Goal: Task Accomplishment & Management: Manage account settings

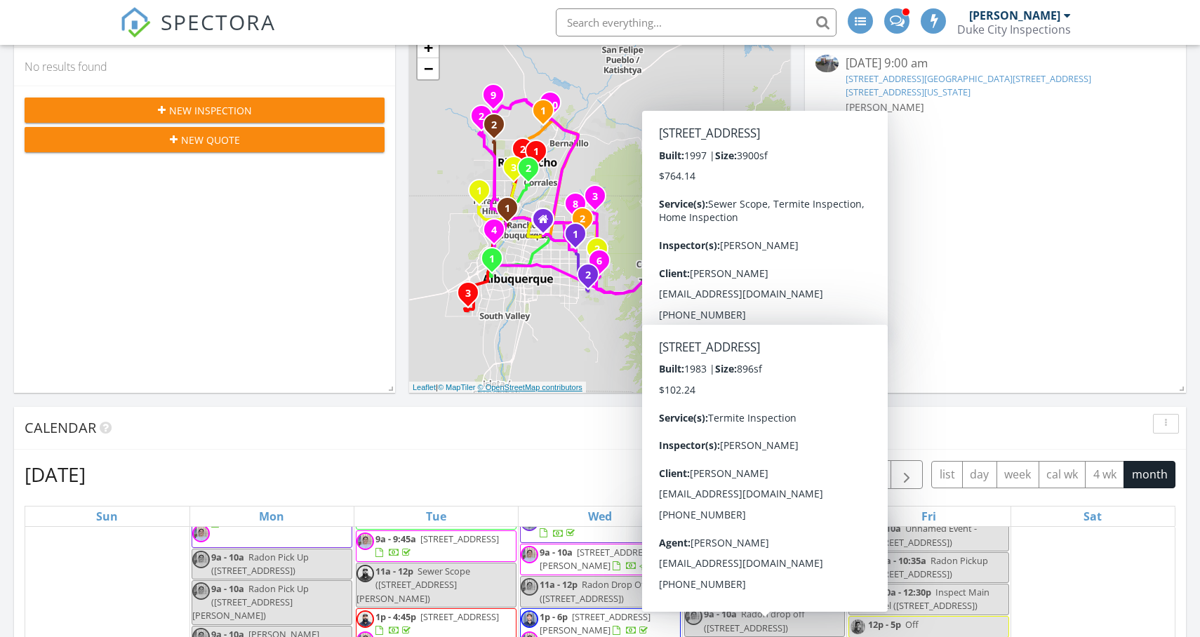
scroll to position [422, 0]
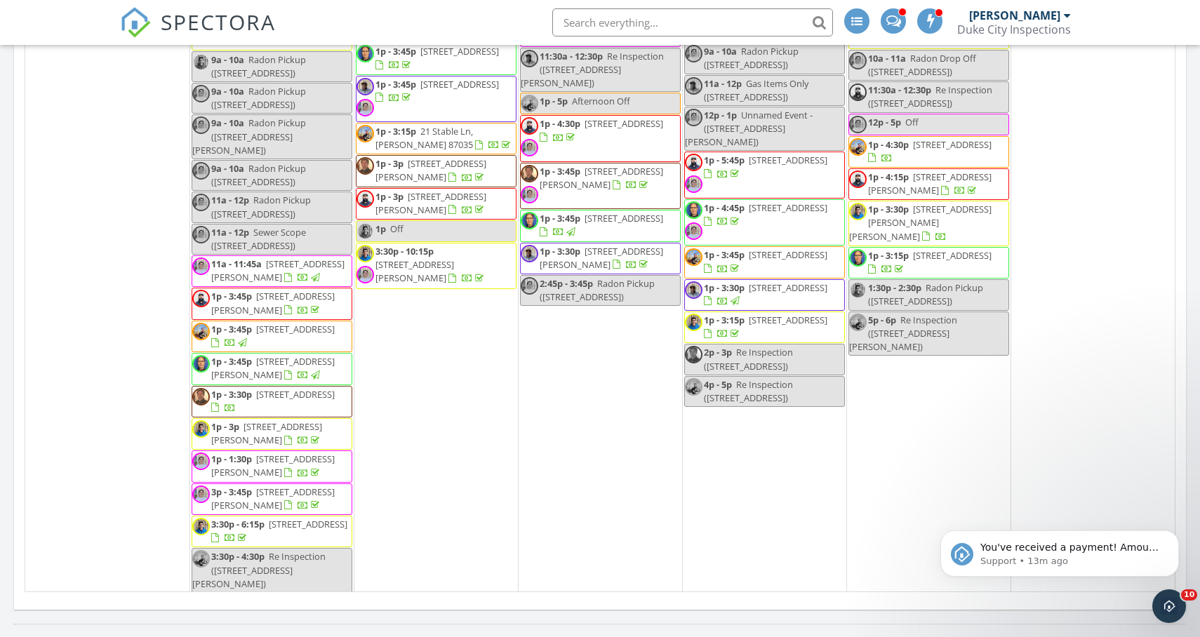
scroll to position [3371, 0]
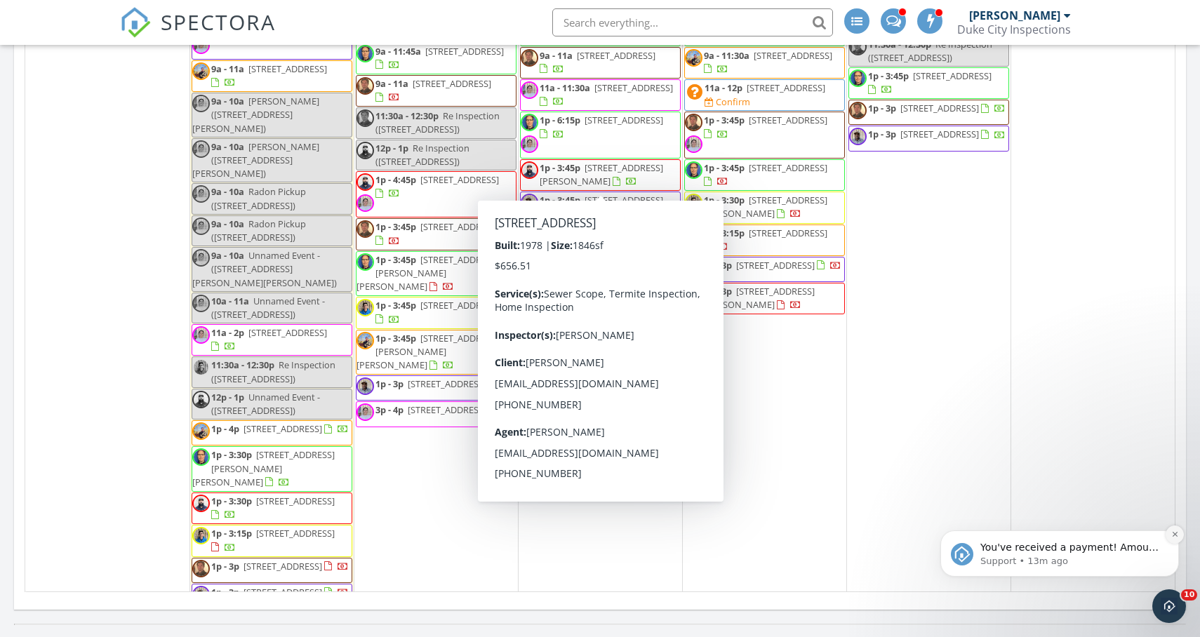
click at [1178, 534] on button "Dismiss notification" at bounding box center [1175, 535] width 18 height 18
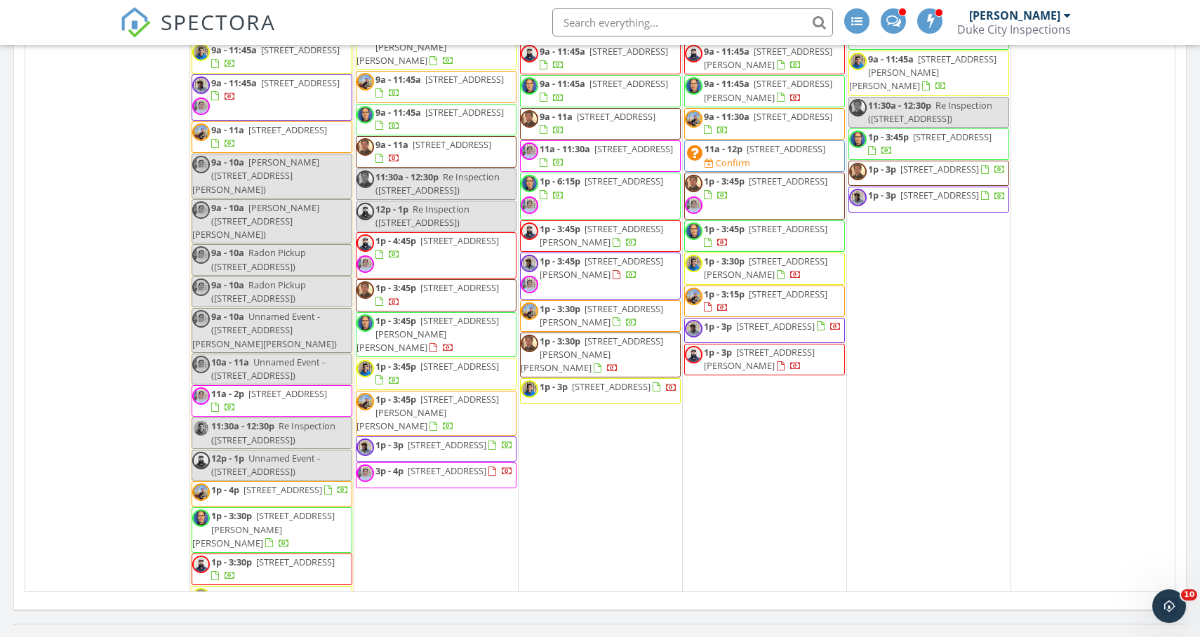
scroll to position [3310, 0]
click at [261, 88] on span "9316 Hilton Ave NE, Albuquerque 87111" at bounding box center [300, 82] width 79 height 13
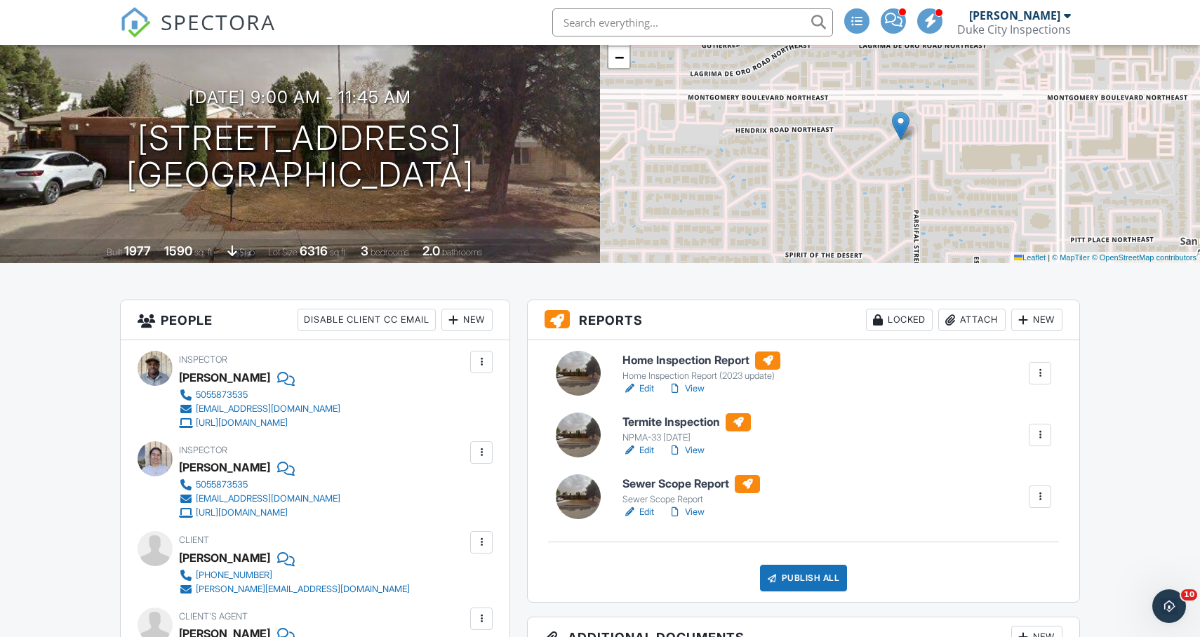
click at [475, 449] on div at bounding box center [481, 453] width 14 height 14
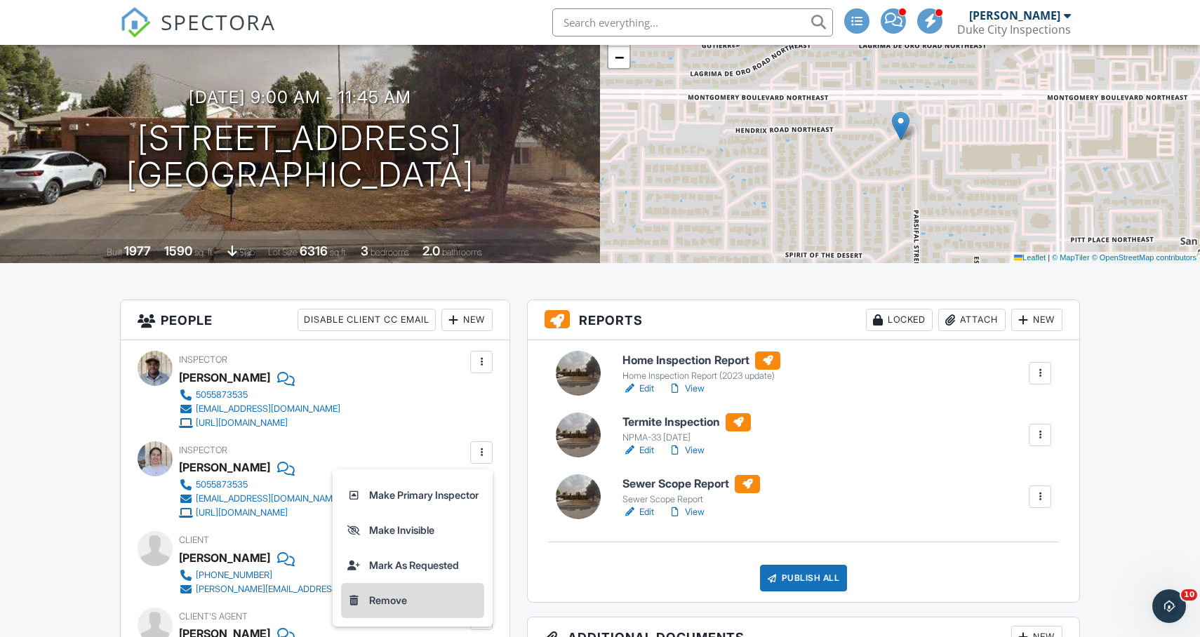
click at [390, 599] on li "Remove" at bounding box center [412, 600] width 143 height 35
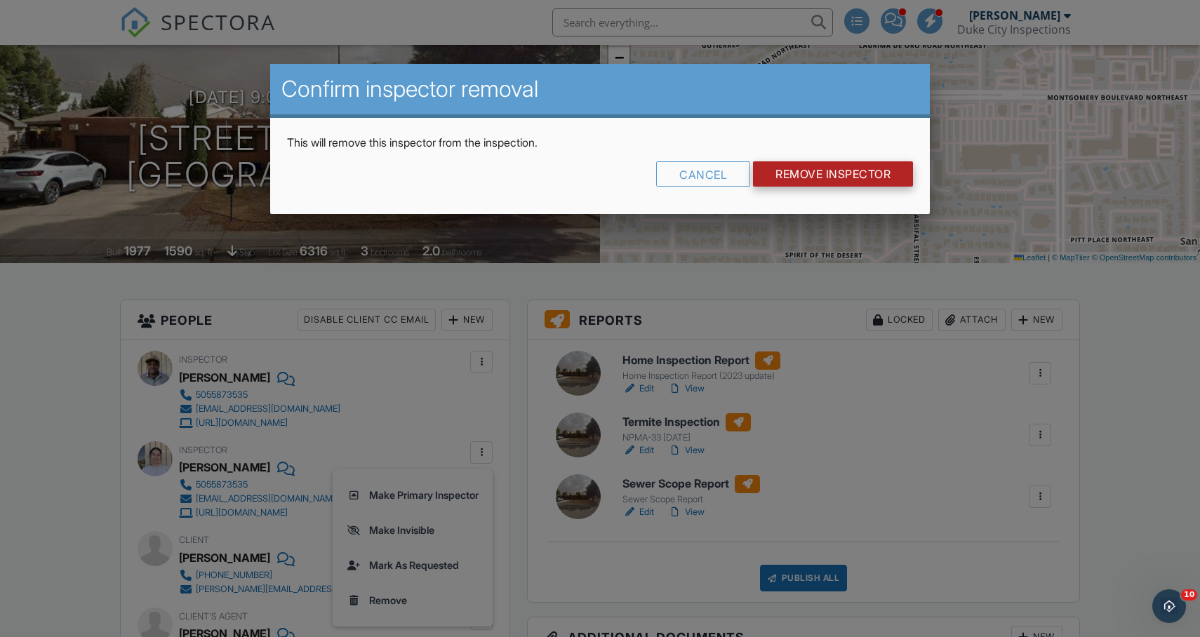
click at [822, 173] on input "Remove Inspector" at bounding box center [833, 173] width 160 height 25
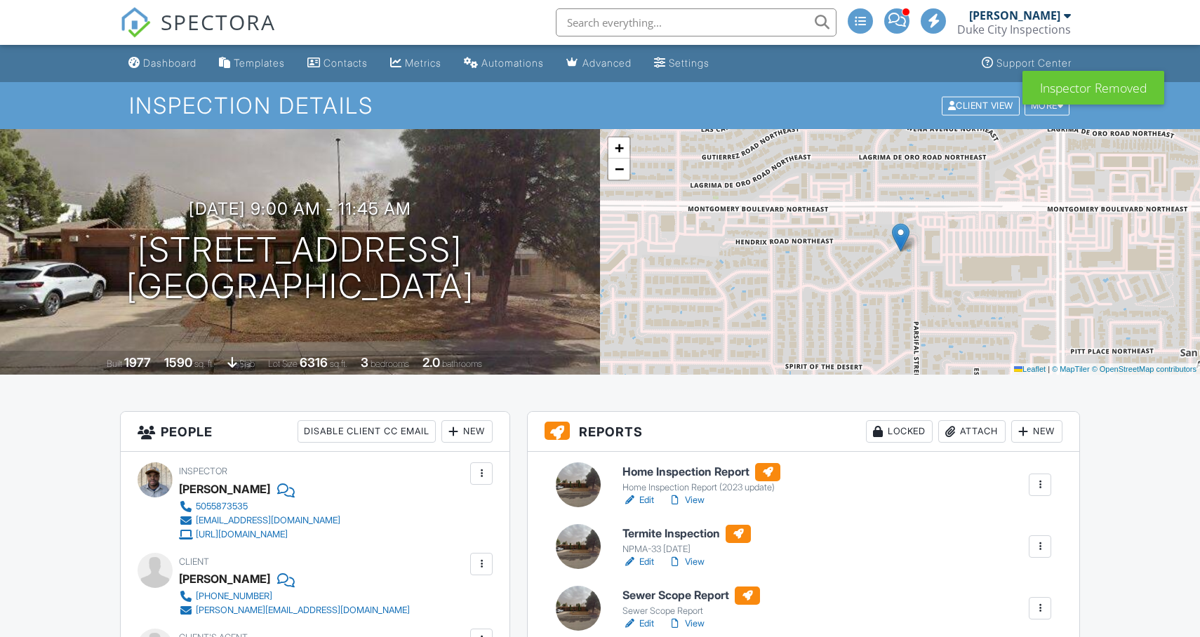
click at [472, 427] on div "New" at bounding box center [466, 431] width 51 height 22
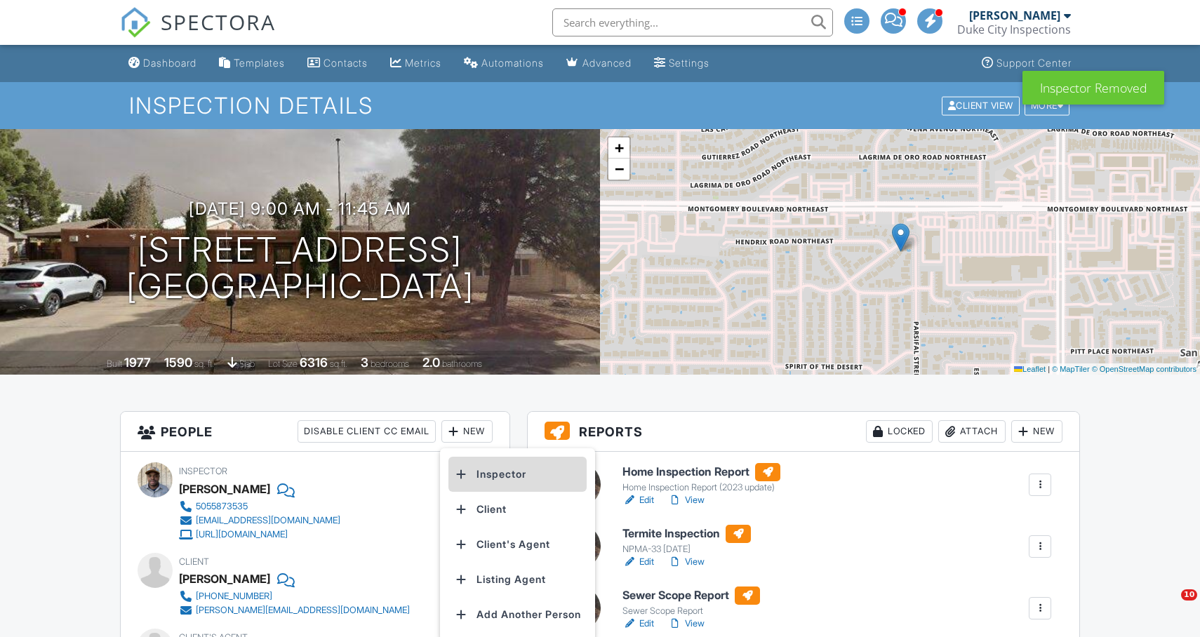
click at [503, 481] on li "Inspector" at bounding box center [517, 474] width 138 height 35
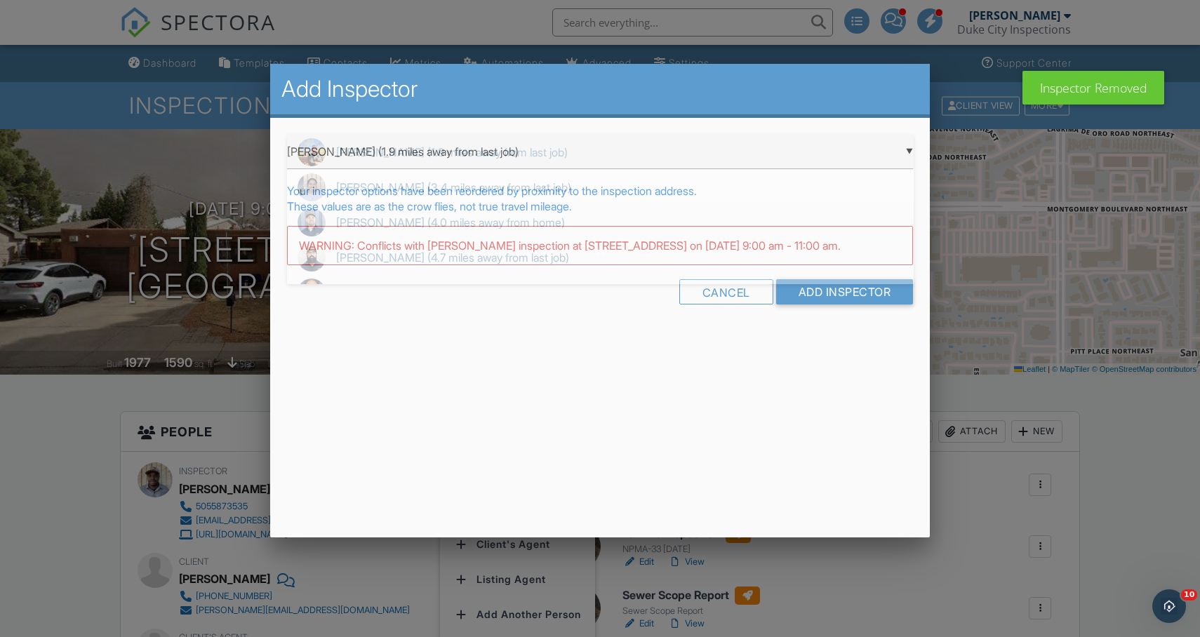
click at [491, 146] on div "▼ [PERSON_NAME] (1.9 miles away from last job) [PERSON_NAME] (1.9 miles away fr…" at bounding box center [600, 152] width 627 height 34
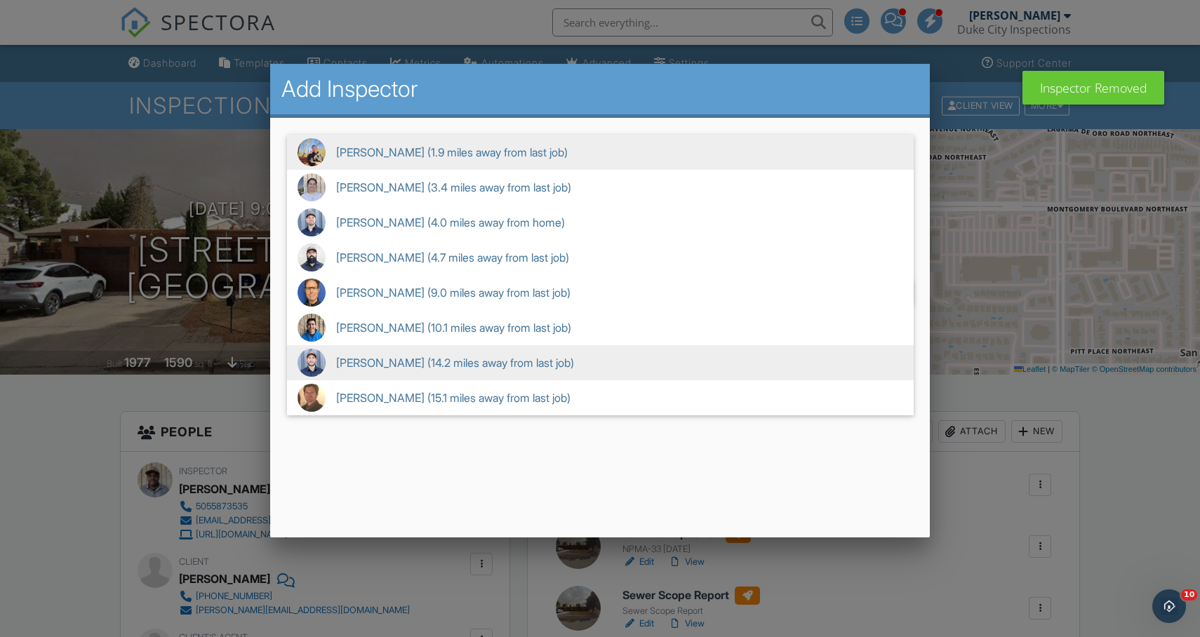
click at [387, 360] on span "Danny Ortwerth (14.2 miles away from last job)" at bounding box center [600, 362] width 627 height 35
type input "Danny Ortwerth (14.2 miles away from last job)"
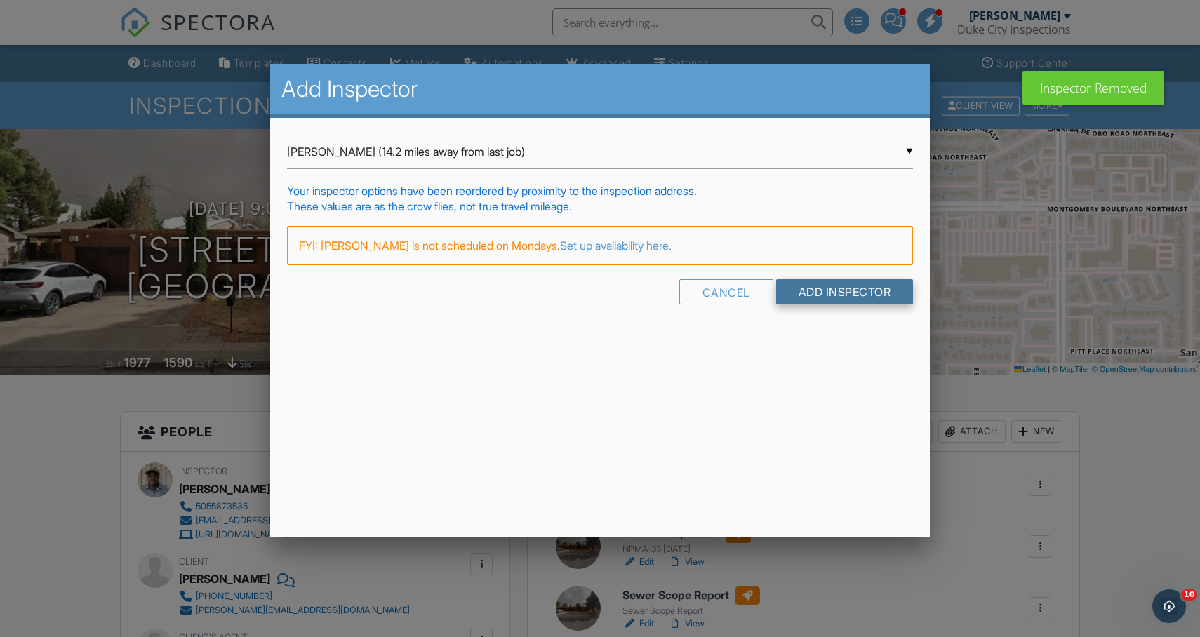
click at [831, 295] on input "Add Inspector" at bounding box center [845, 291] width 138 height 25
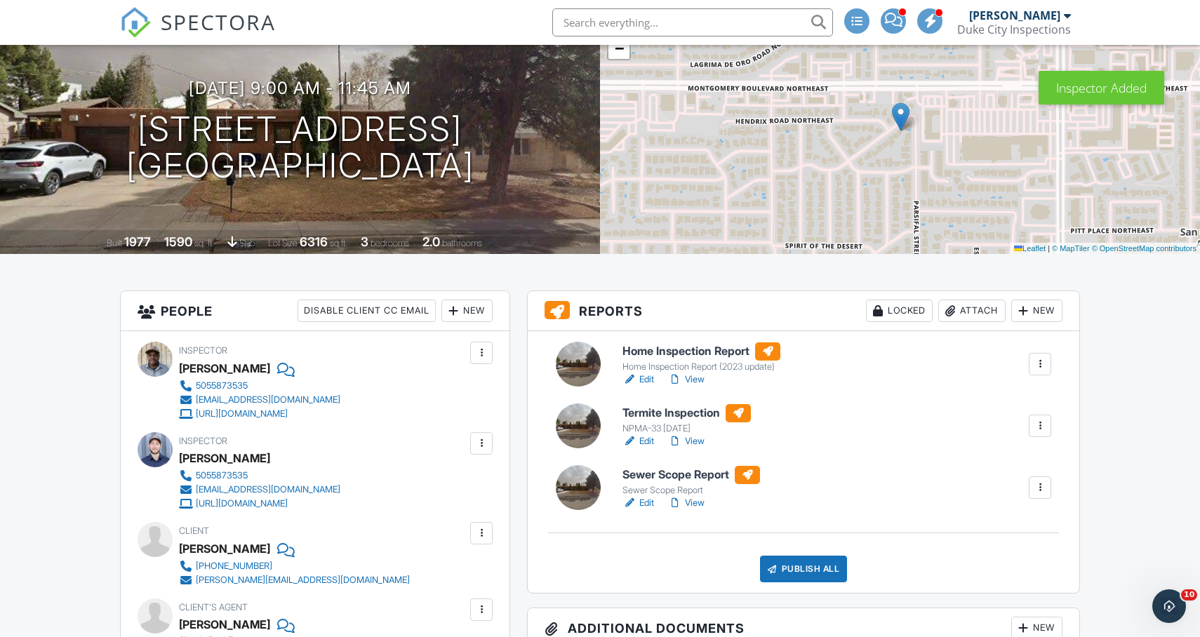
scroll to position [157, 0]
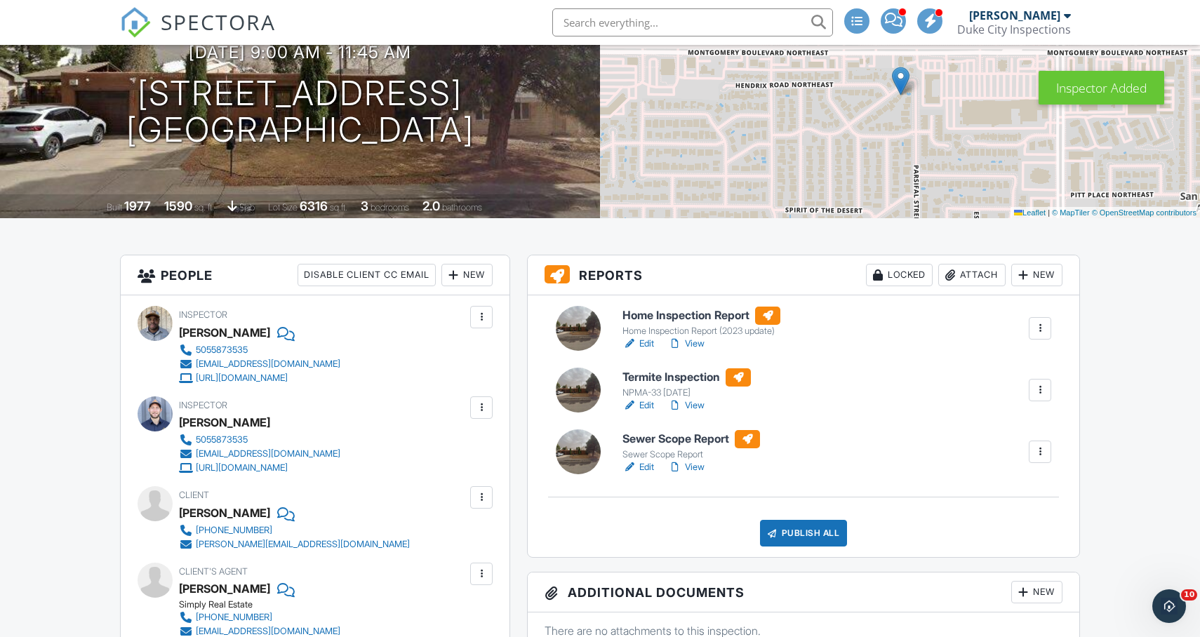
click at [463, 285] on div "New" at bounding box center [466, 275] width 51 height 22
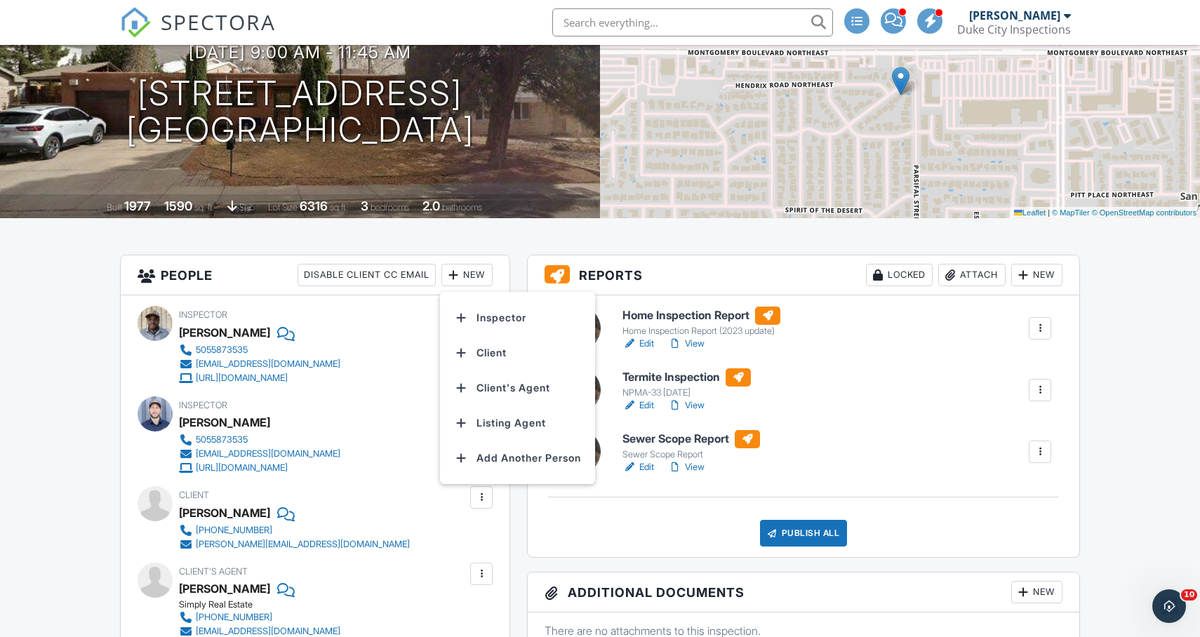
click at [336, 340] on div "[PERSON_NAME]" at bounding box center [265, 332] width 173 height 21
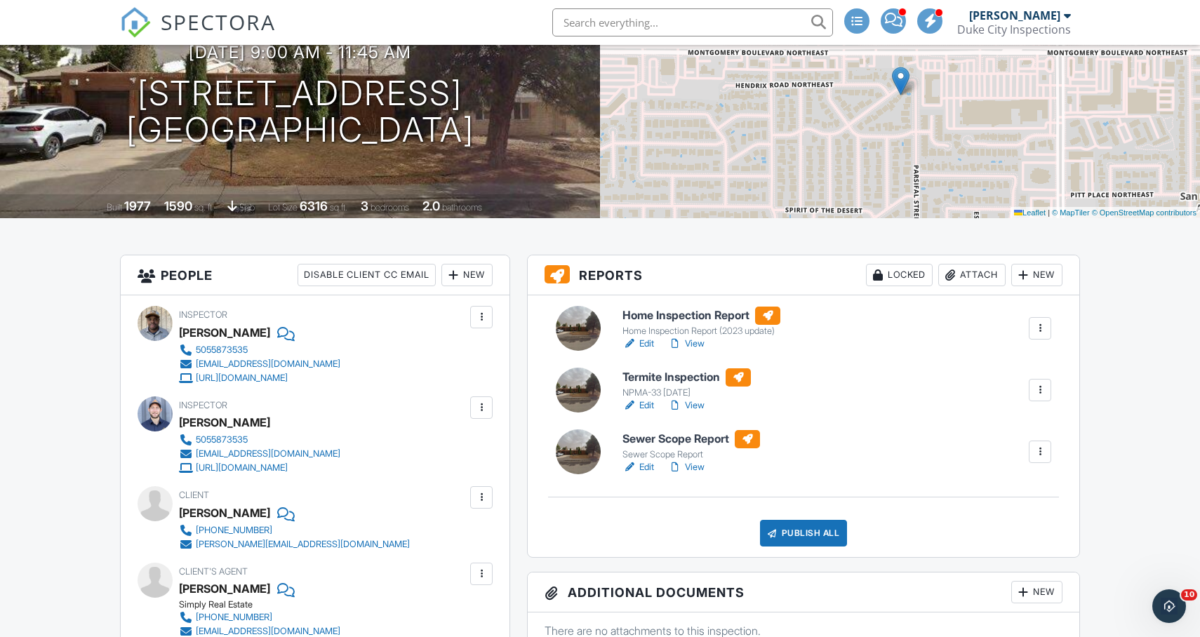
click at [484, 413] on div at bounding box center [481, 408] width 14 height 14
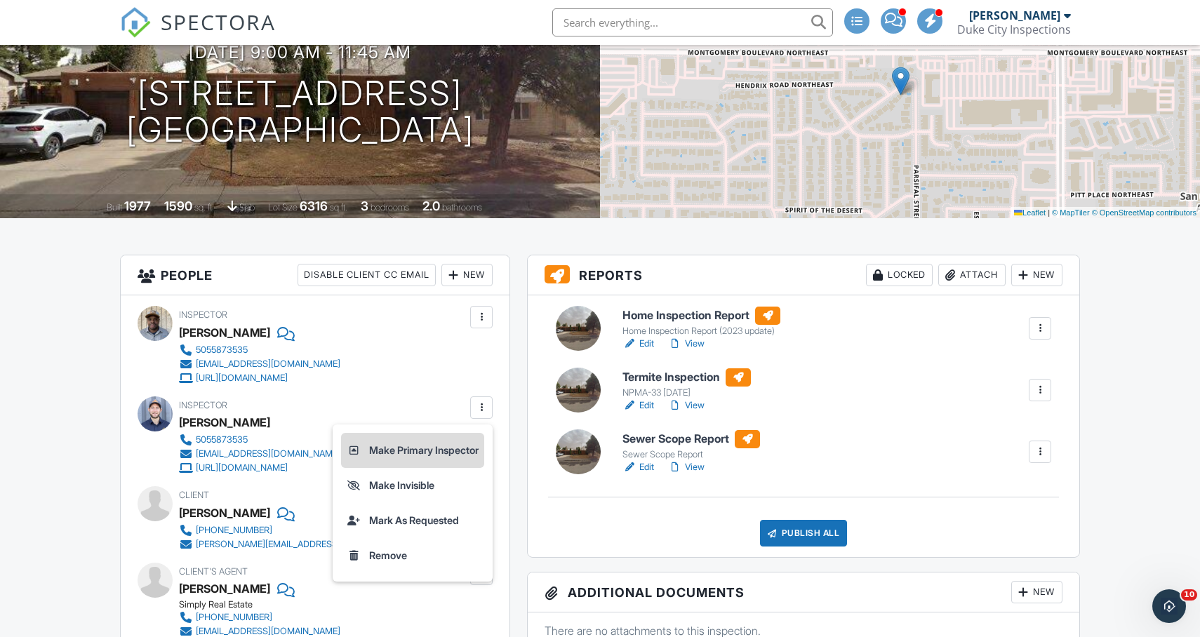
click at [447, 448] on li "Make Primary Inspector" at bounding box center [412, 450] width 143 height 35
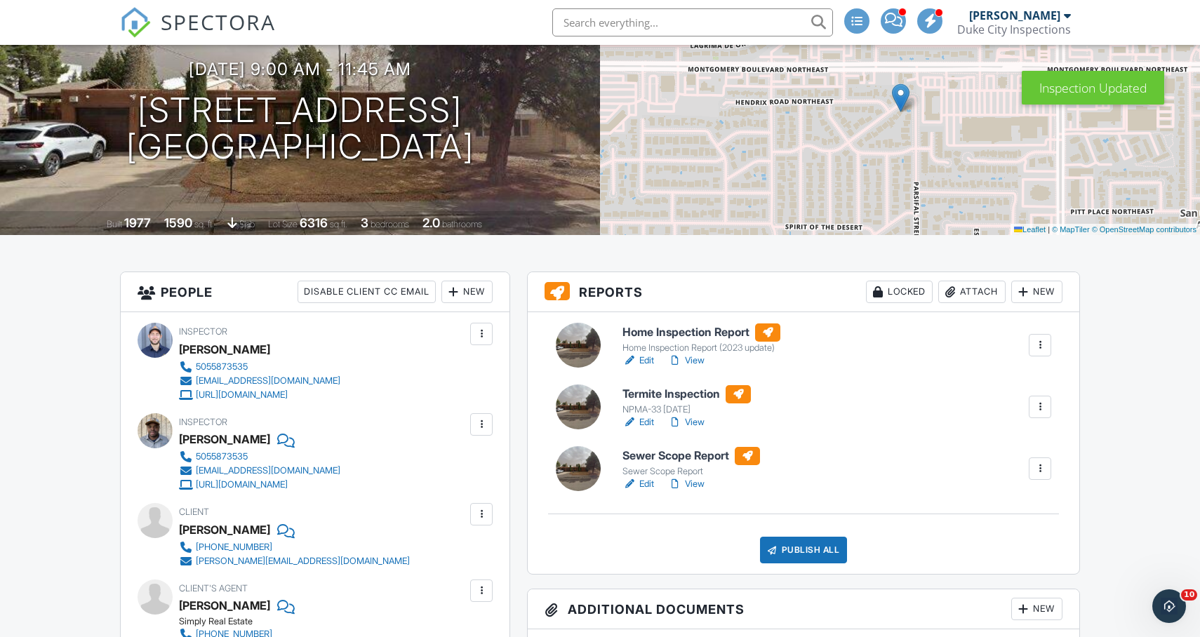
click at [470, 336] on div at bounding box center [481, 334] width 22 height 22
click at [479, 420] on div at bounding box center [481, 425] width 14 height 14
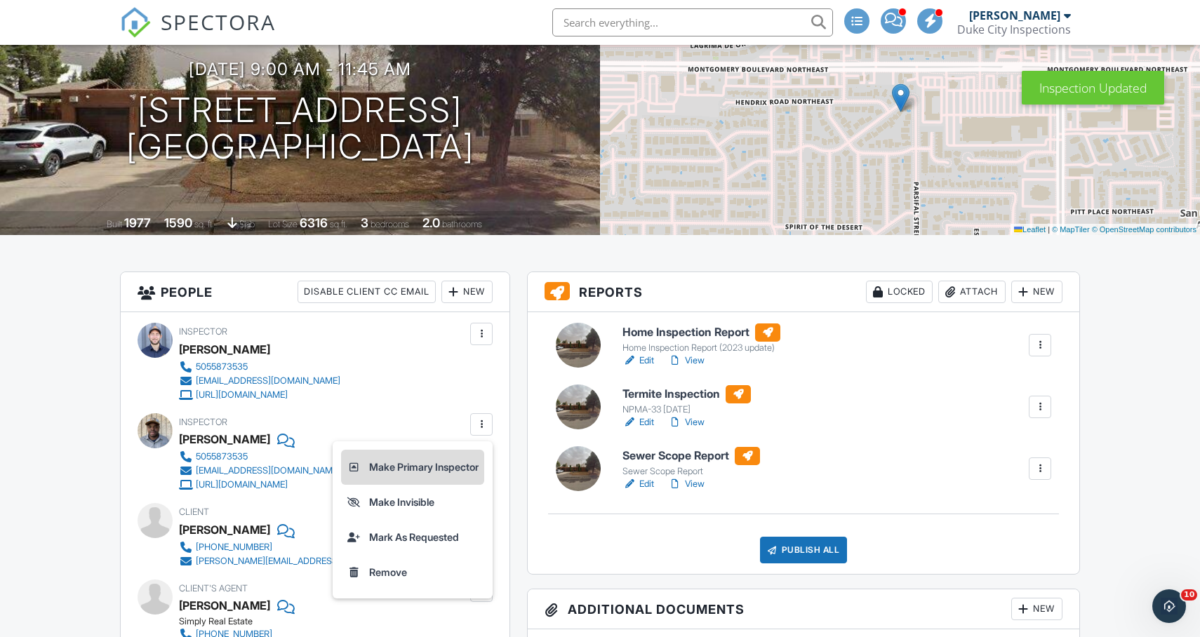
click at [430, 464] on li "Make Primary Inspector" at bounding box center [412, 467] width 143 height 35
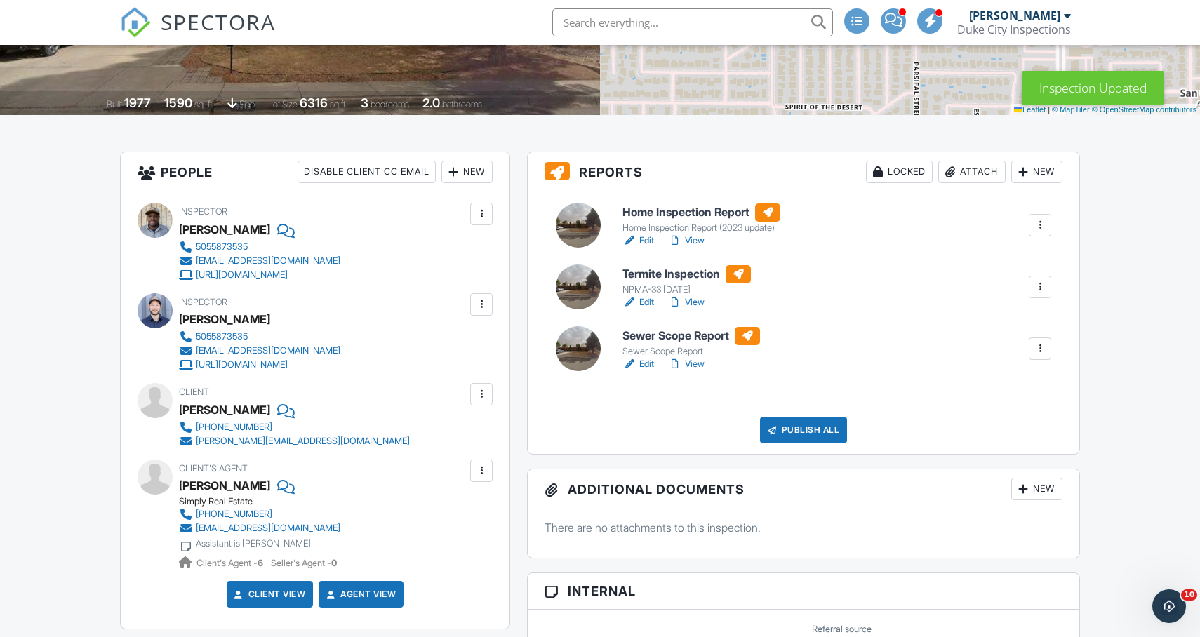
click at [481, 315] on div at bounding box center [481, 304] width 22 height 22
click at [502, 391] on div "Inspector Frankie Linton 5055873535 info@dciabq.com https://www.DukeCityInspect…" at bounding box center [315, 410] width 389 height 437
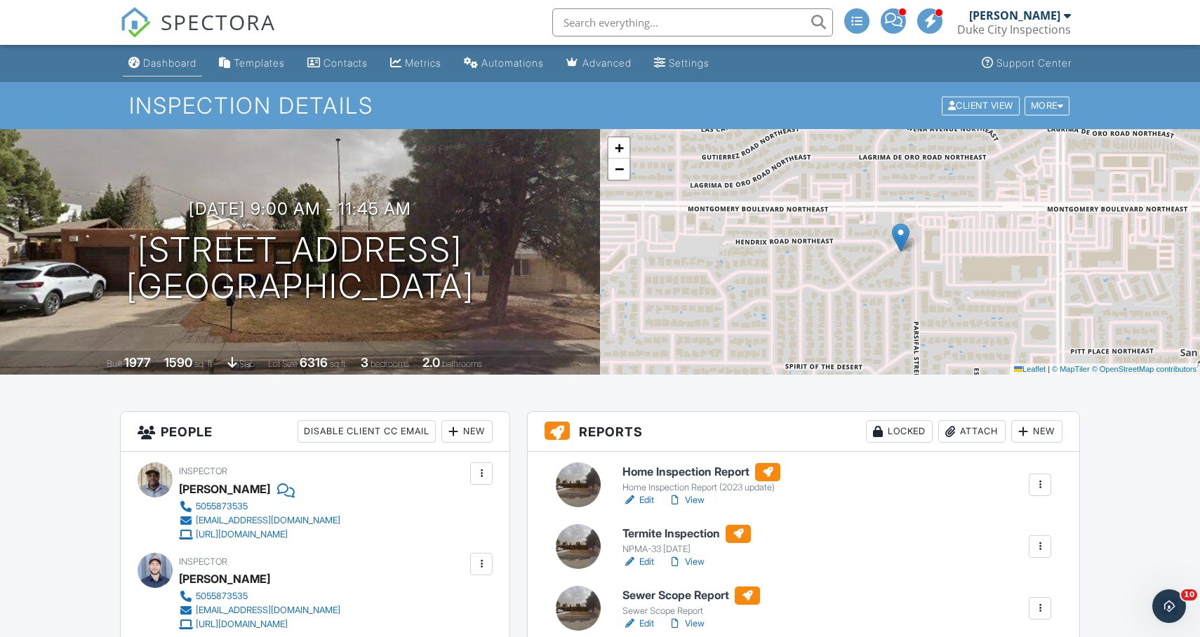
click at [173, 53] on link "Dashboard" at bounding box center [162, 64] width 79 height 26
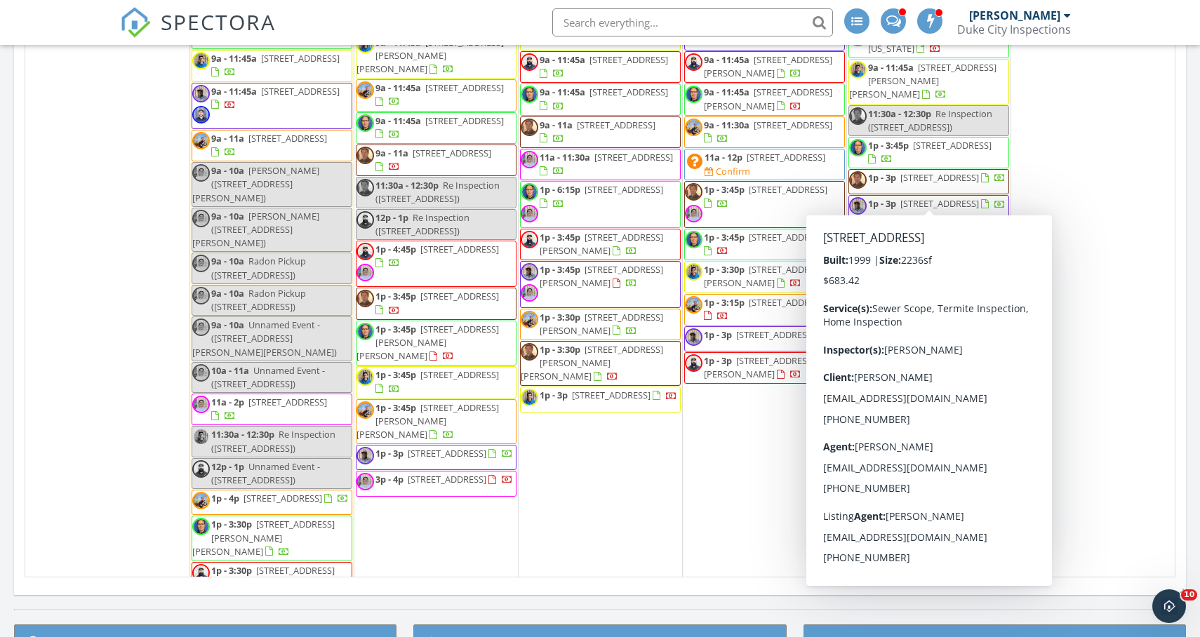
scroll to position [3283, 0]
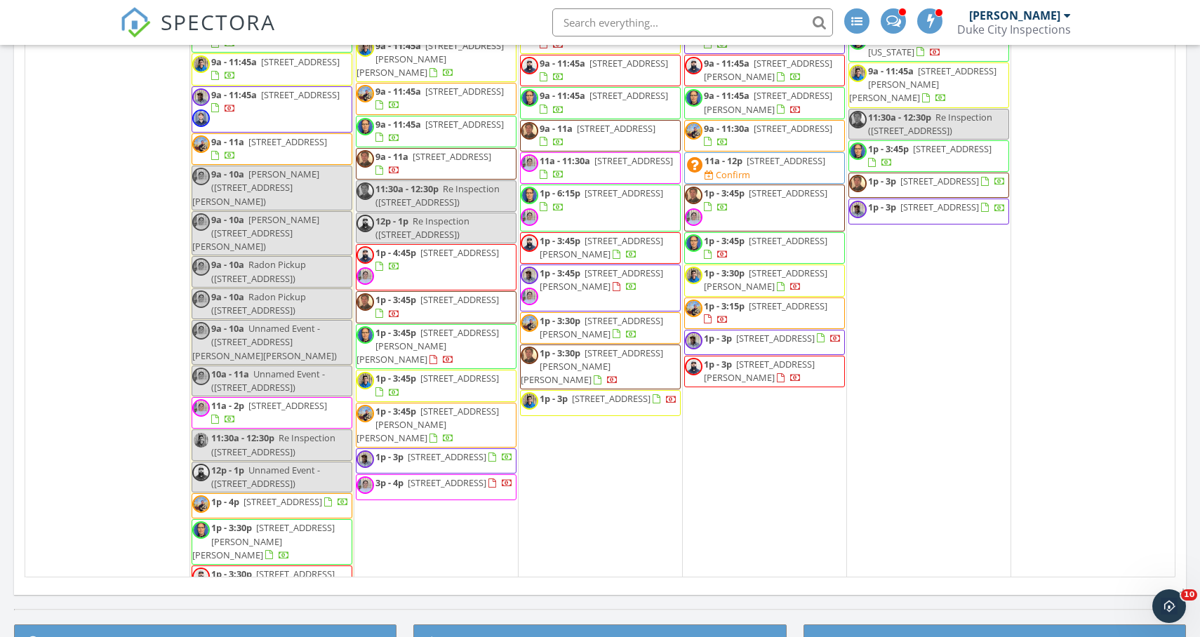
click at [940, 155] on span "6415 Aloe Rd NW, Albuquerque 87120" at bounding box center [952, 148] width 79 height 13
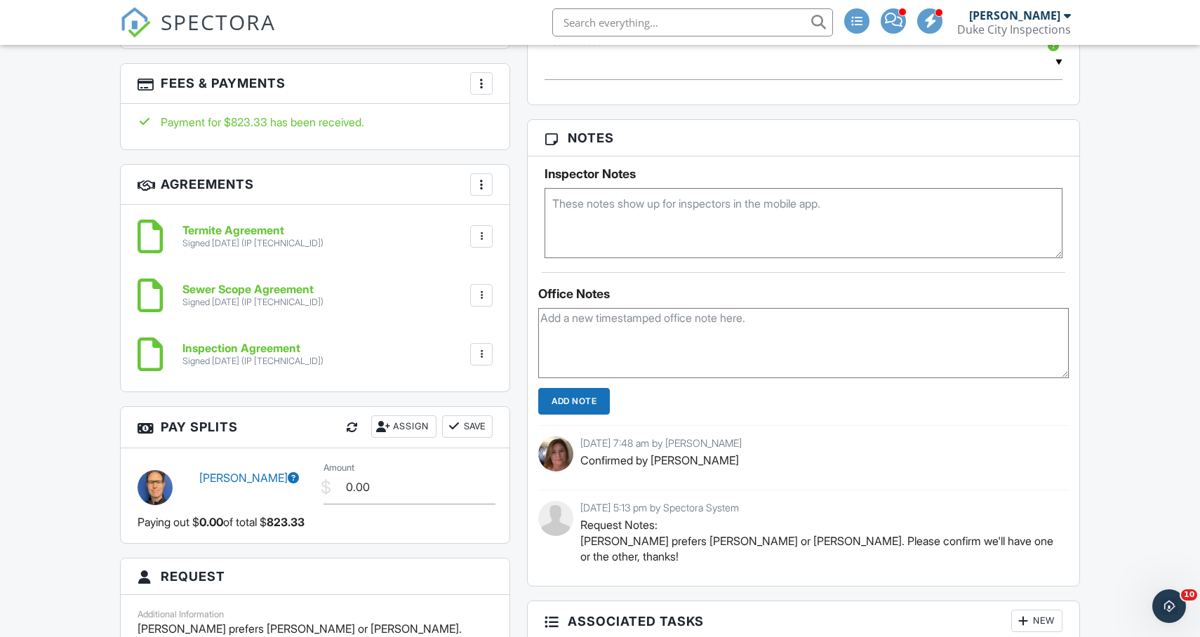
scroll to position [957, 0]
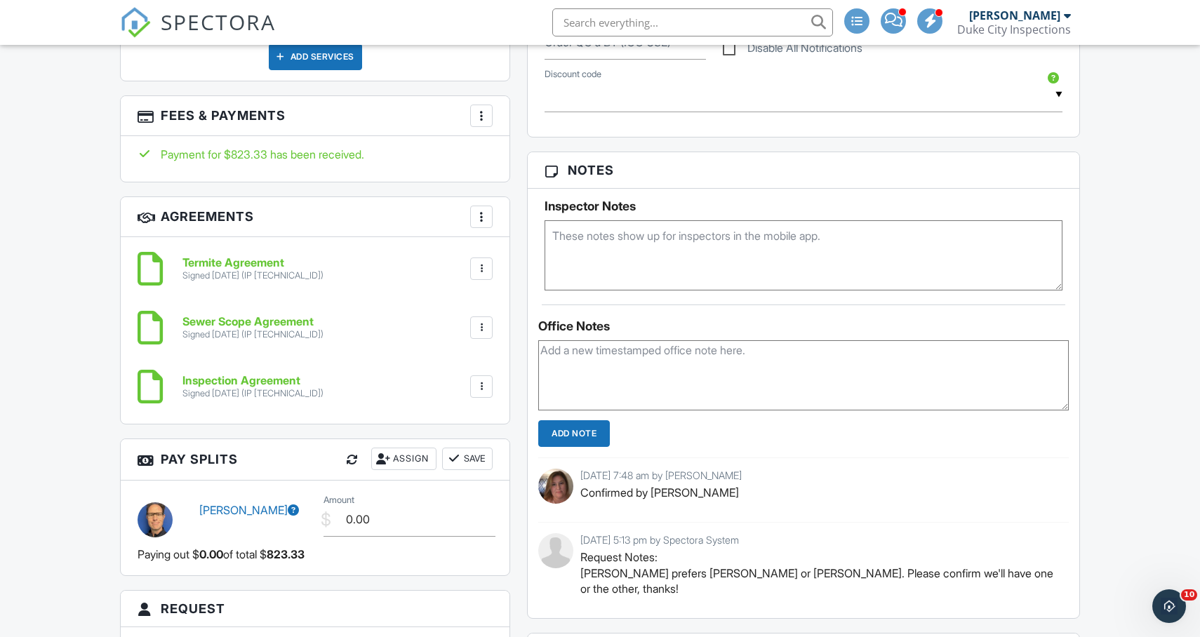
click at [345, 457] on div at bounding box center [352, 460] width 14 height 14
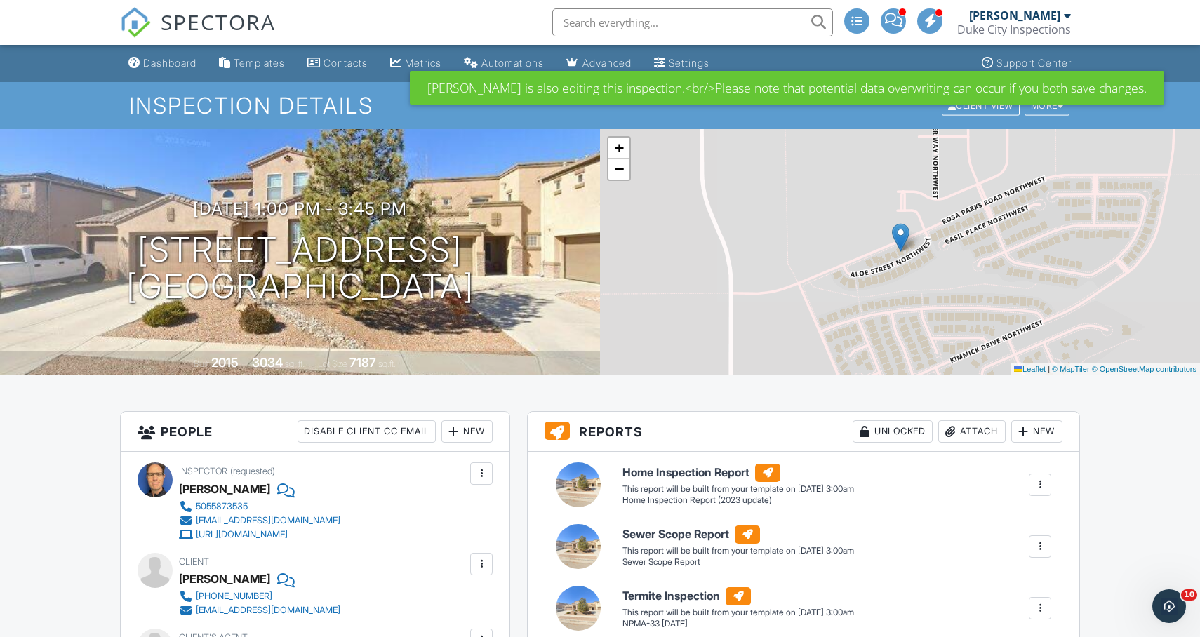
click at [781, 51] on div "Dashboard Templates Contacts Metrics Automations Advanced Settings Support Cent…" at bounding box center [600, 63] width 960 height 37
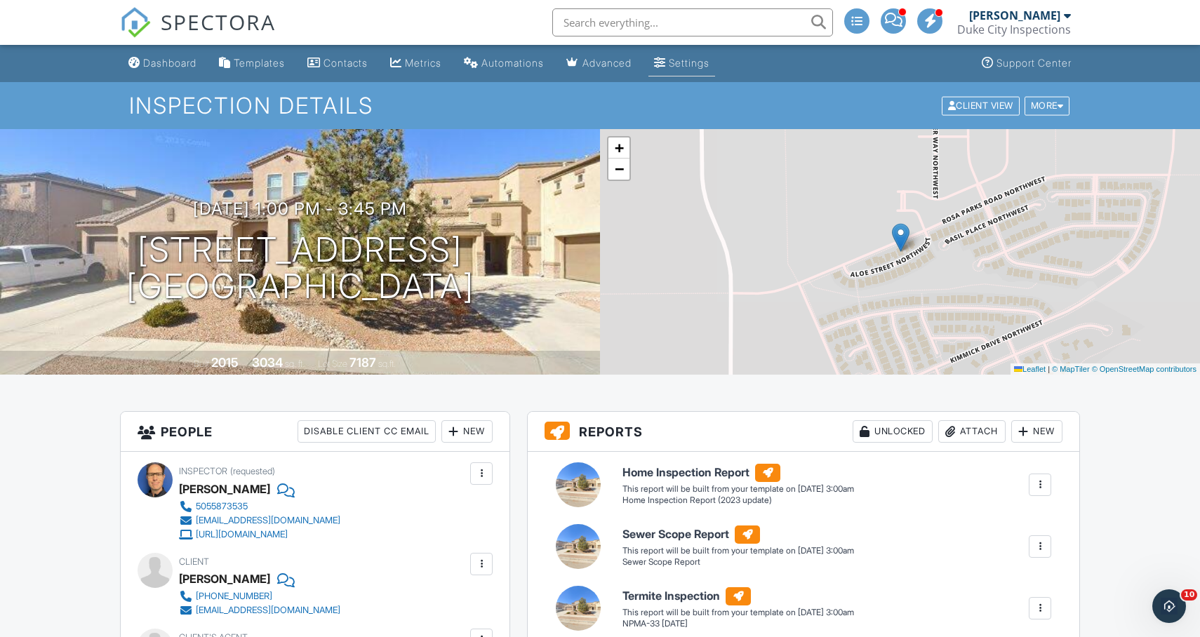
click at [696, 58] on div "Settings" at bounding box center [689, 63] width 41 height 12
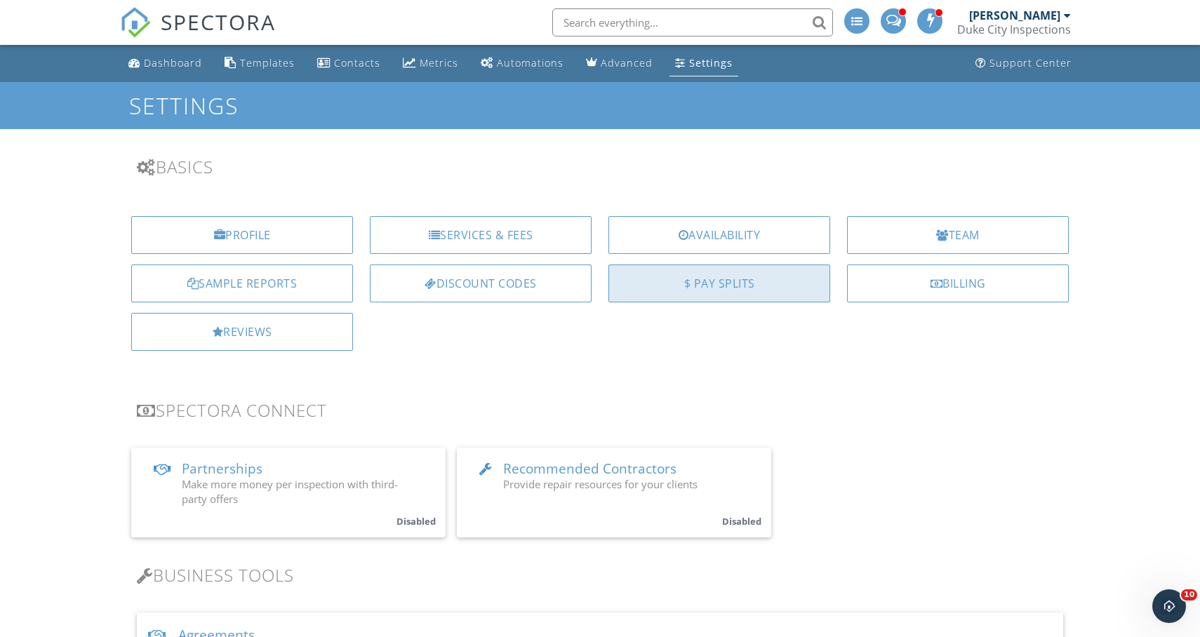
click at [746, 287] on div "$ Pay Splits" at bounding box center [719, 284] width 222 height 38
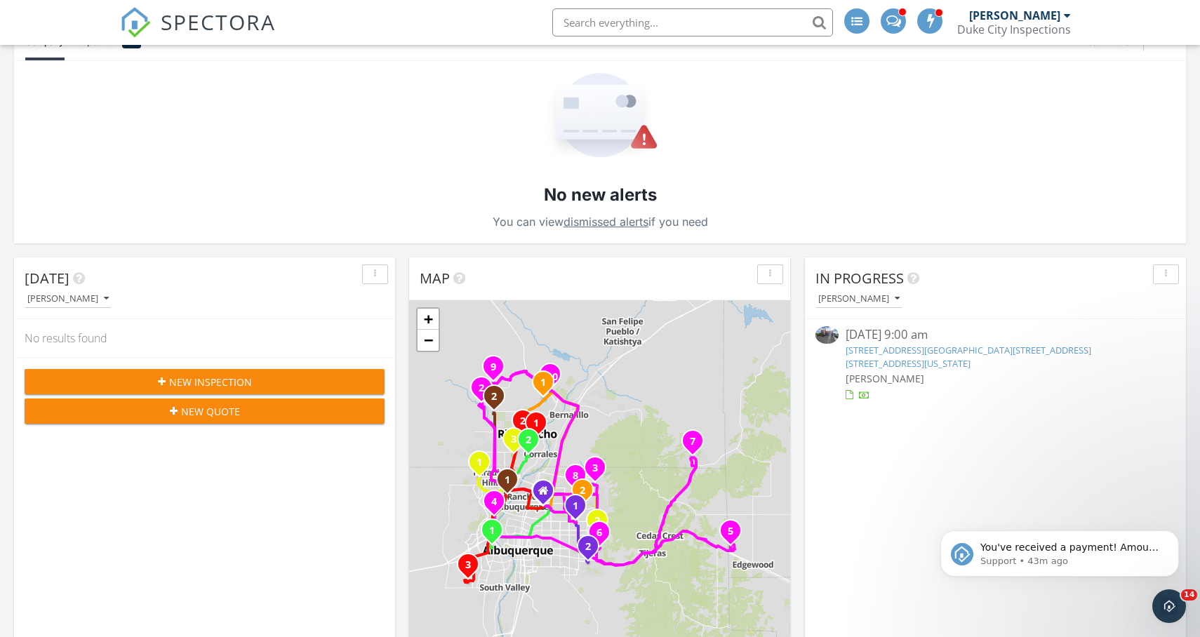
scroll to position [184, 0]
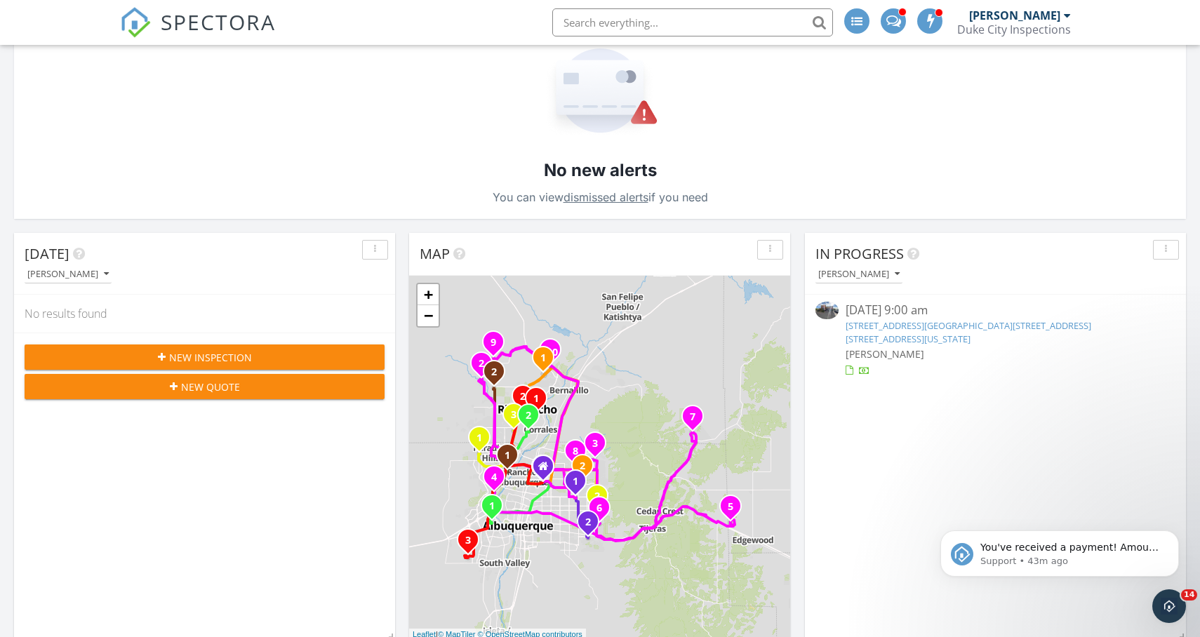
click at [877, 321] on link "5502 4th St NW, 1900 Central Ave SE &amp; 4201 Wyoming Blvd NE, Albuquerque, NM…" at bounding box center [969, 332] width 246 height 26
click at [1170, 533] on button "Dismiss notification" at bounding box center [1175, 535] width 18 height 18
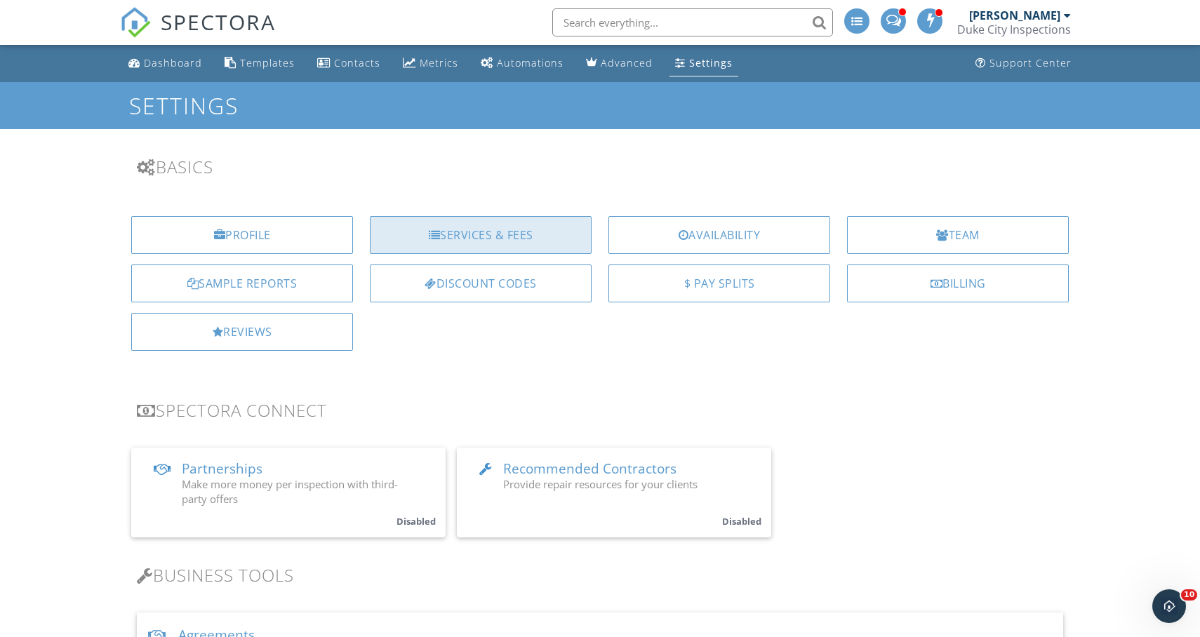
click at [513, 229] on div "Services & Fees" at bounding box center [481, 235] width 222 height 38
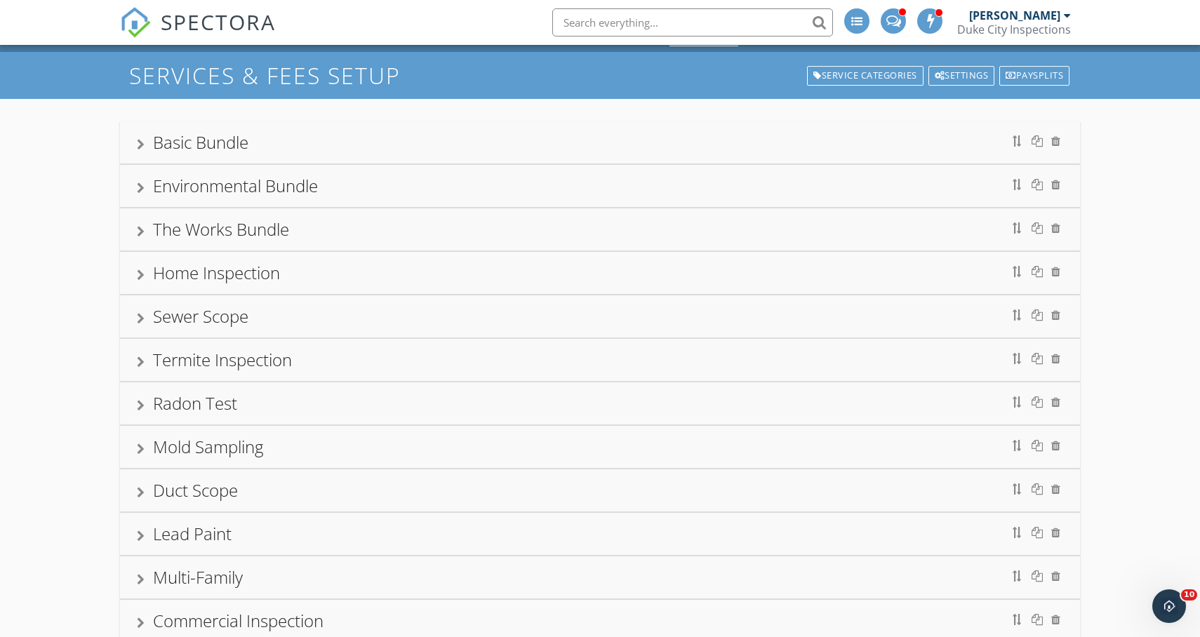
scroll to position [36, 0]
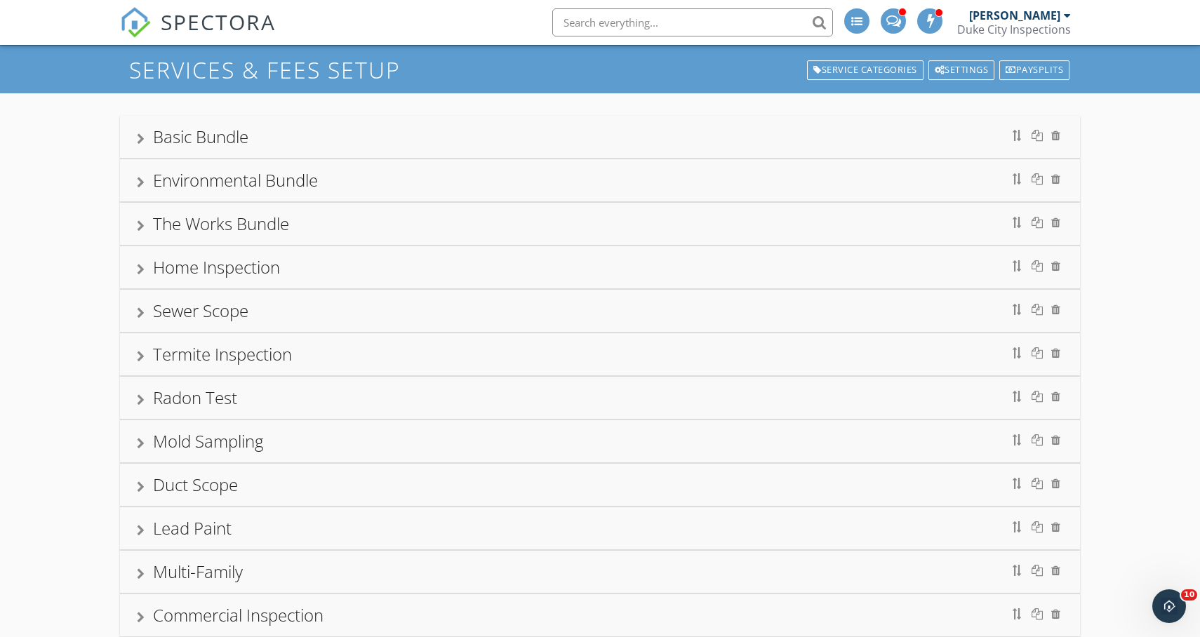
click at [142, 274] on div at bounding box center [141, 269] width 8 height 11
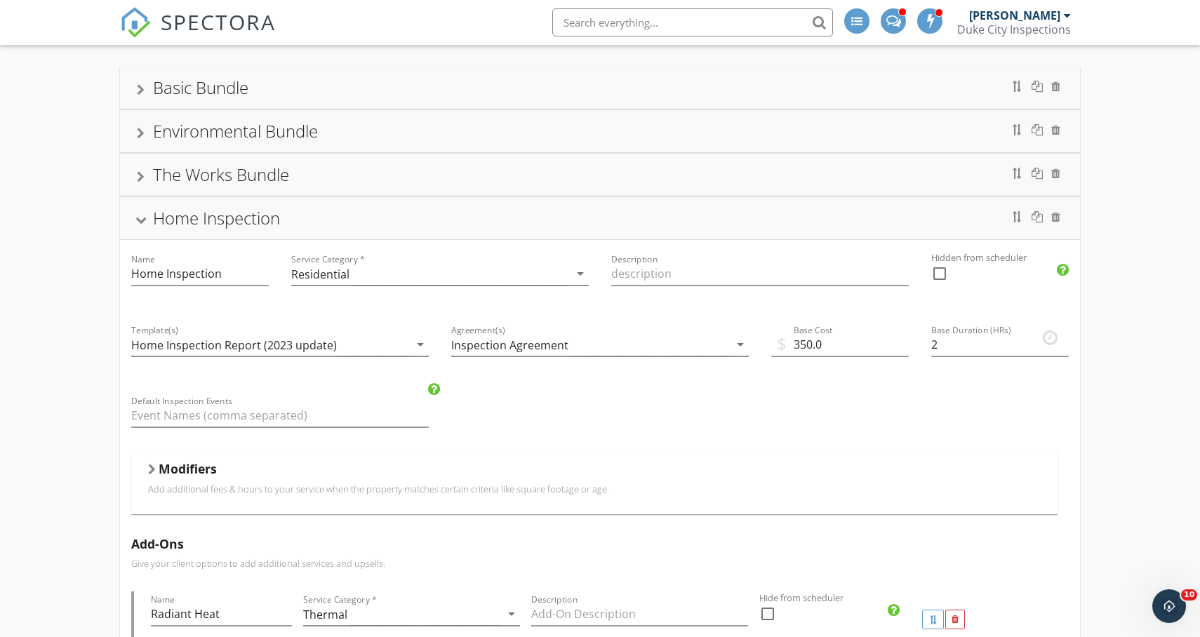
scroll to position [110, 0]
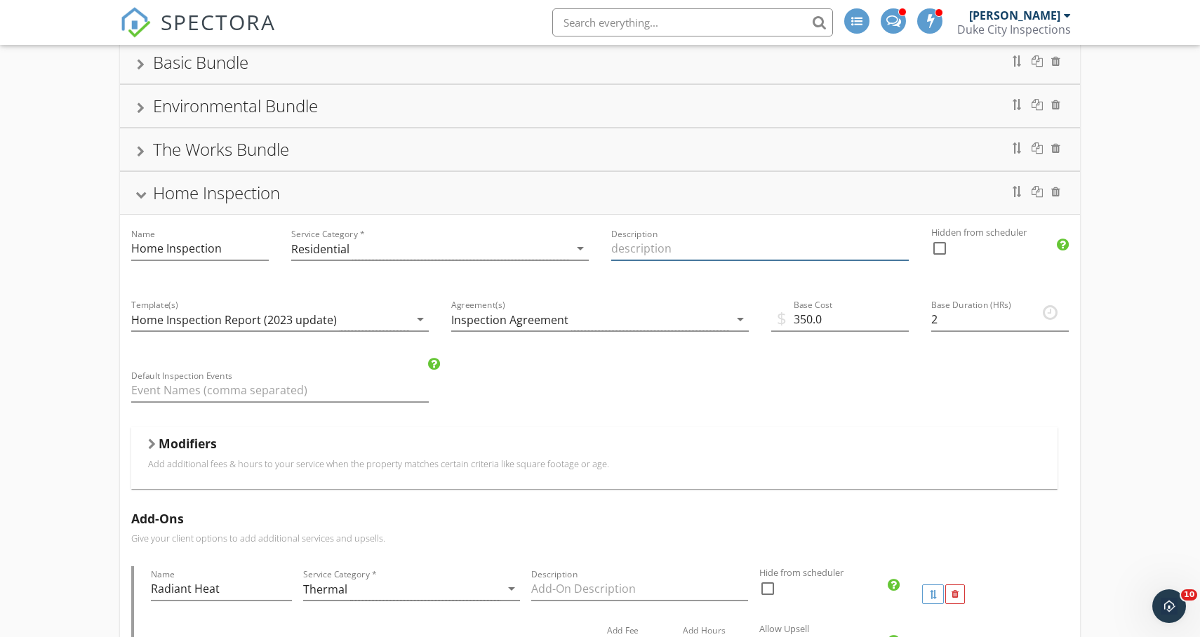
click at [660, 247] on input "Description" at bounding box center [760, 248] width 298 height 23
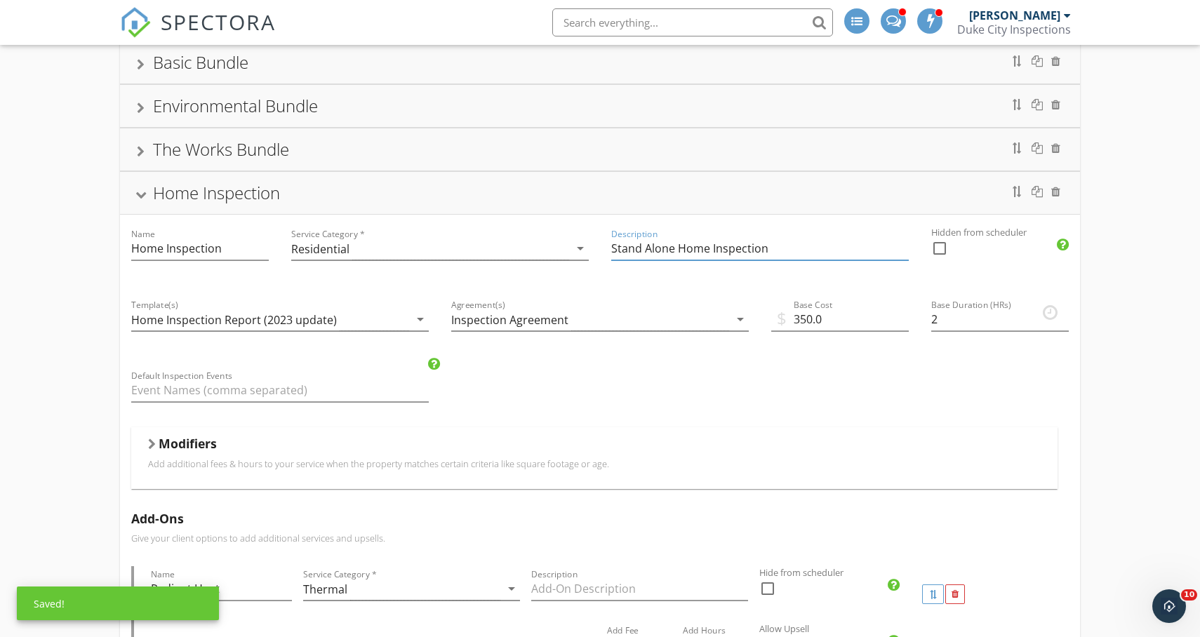
type input "Stand Alone Home Inspection"
click at [700, 281] on div "Description Stand Alone Home Inspection" at bounding box center [760, 250] width 320 height 71
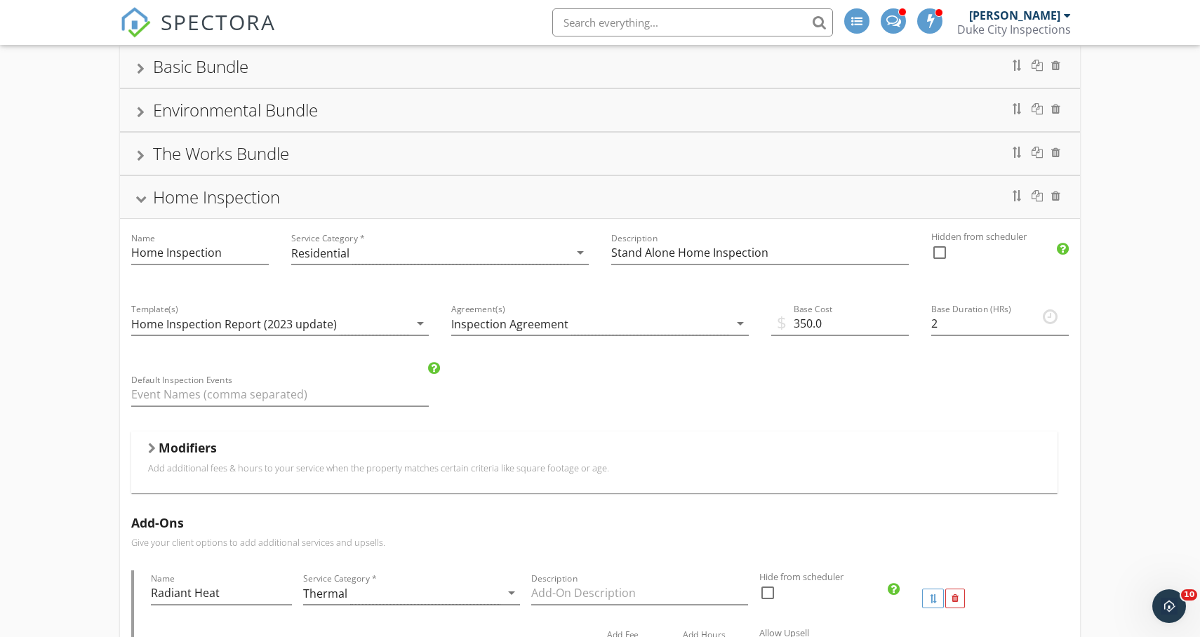
click at [141, 197] on div at bounding box center [140, 200] width 11 height 8
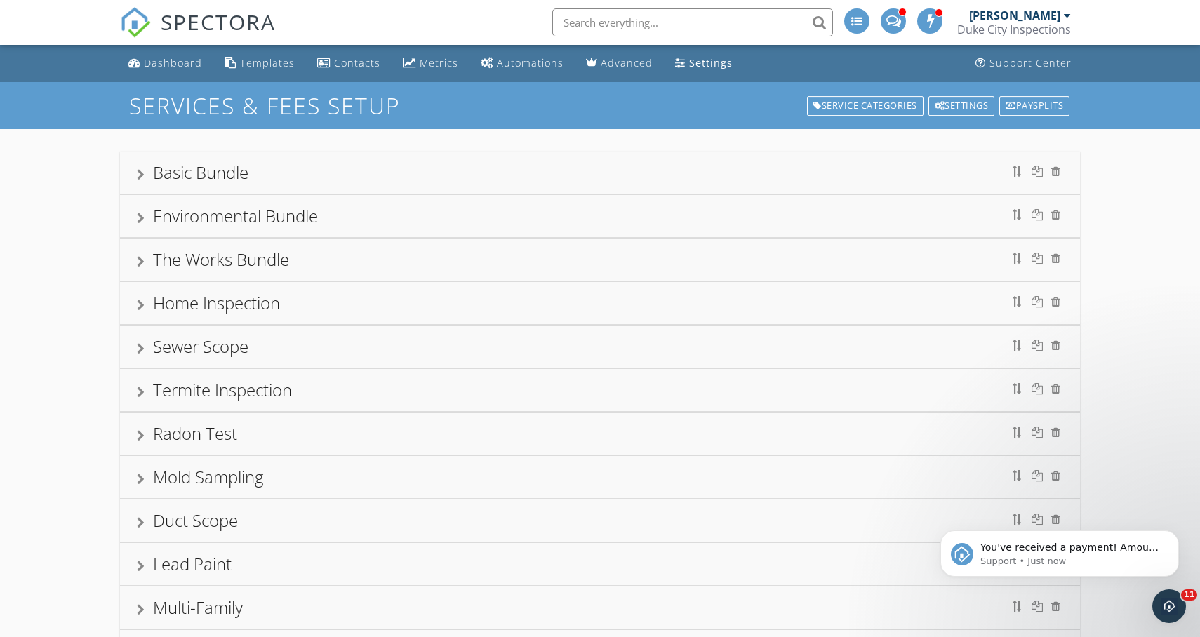
scroll to position [0, 0]
click at [1176, 531] on icon "Dismiss notification" at bounding box center [1175, 535] width 8 height 8
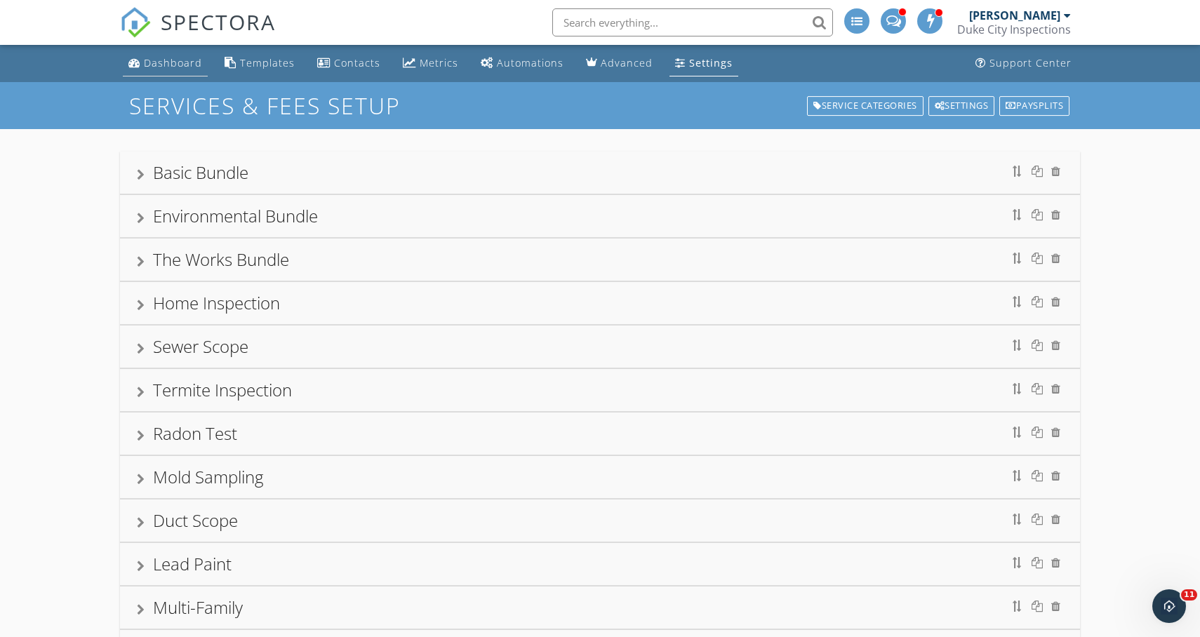
click at [149, 58] on div "Dashboard" at bounding box center [173, 62] width 58 height 13
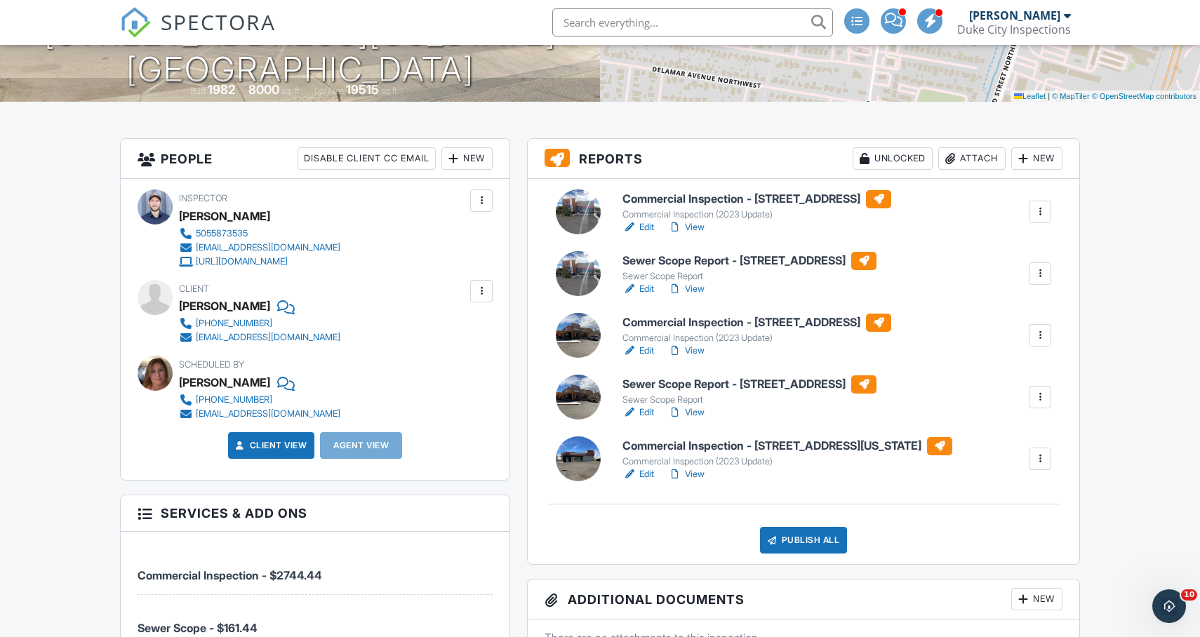
scroll to position [274, 0]
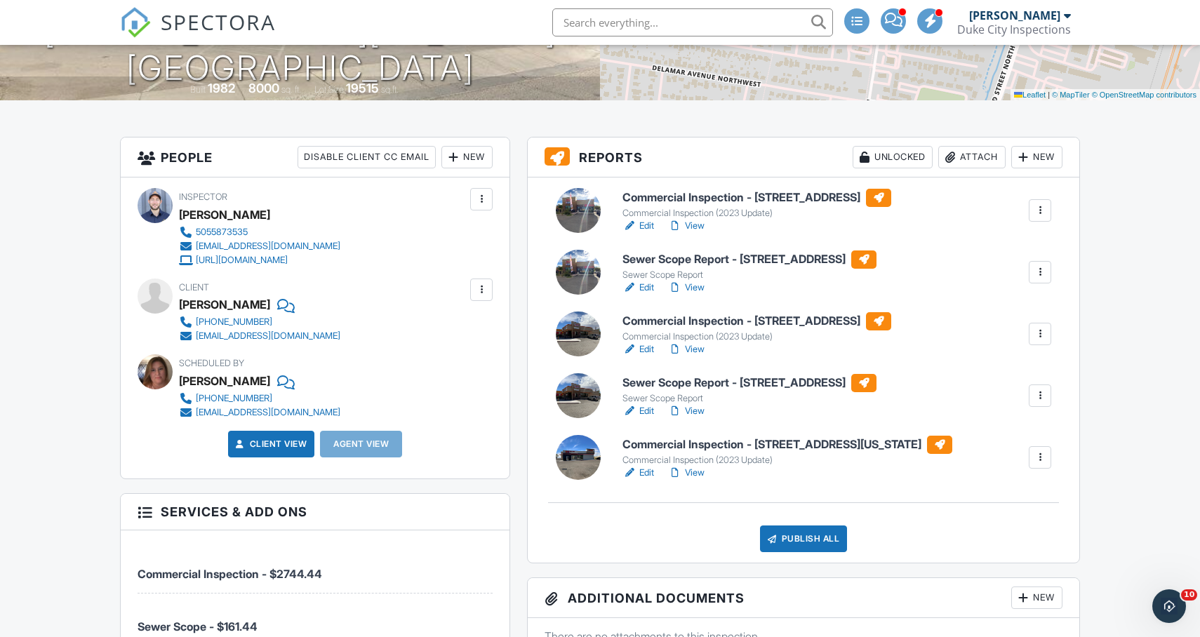
click at [813, 438] on h6 "Commercial Inspection - [STREET_ADDRESS][US_STATE]" at bounding box center [788, 445] width 330 height 18
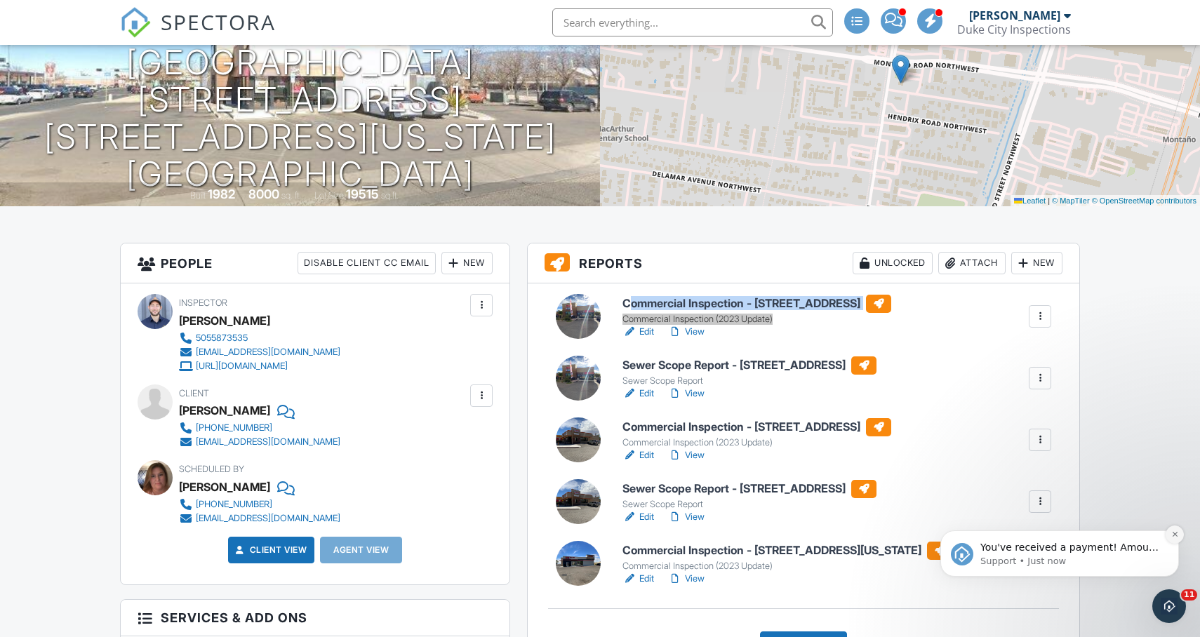
click at [1175, 538] on button "Dismiss notification" at bounding box center [1175, 535] width 18 height 18
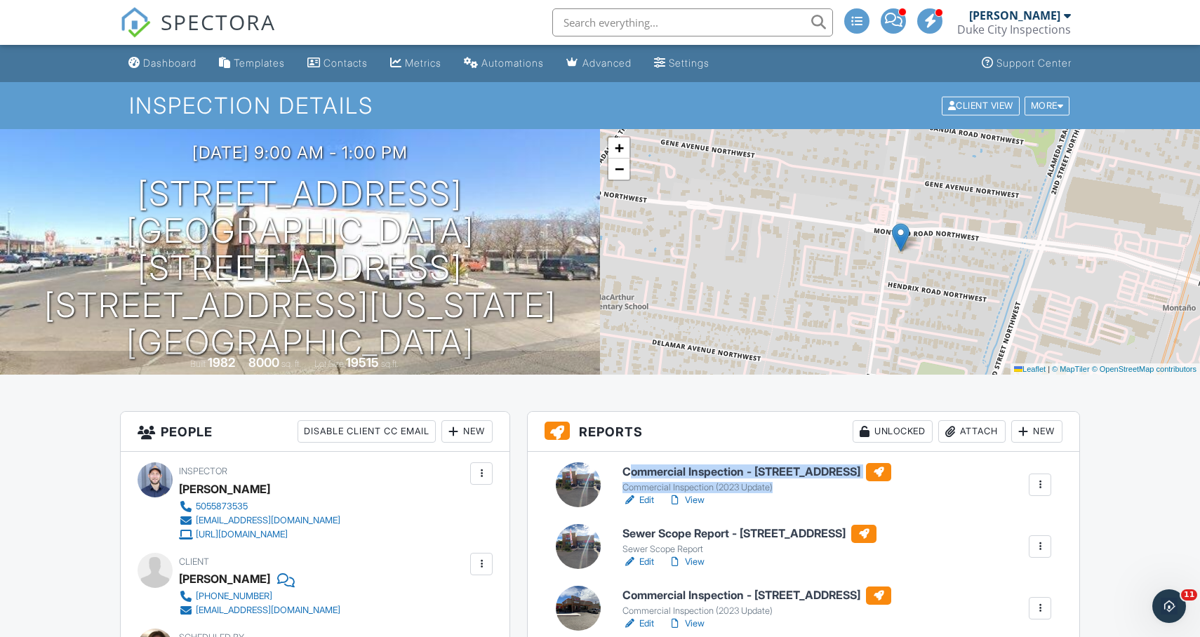
scroll to position [47, 0]
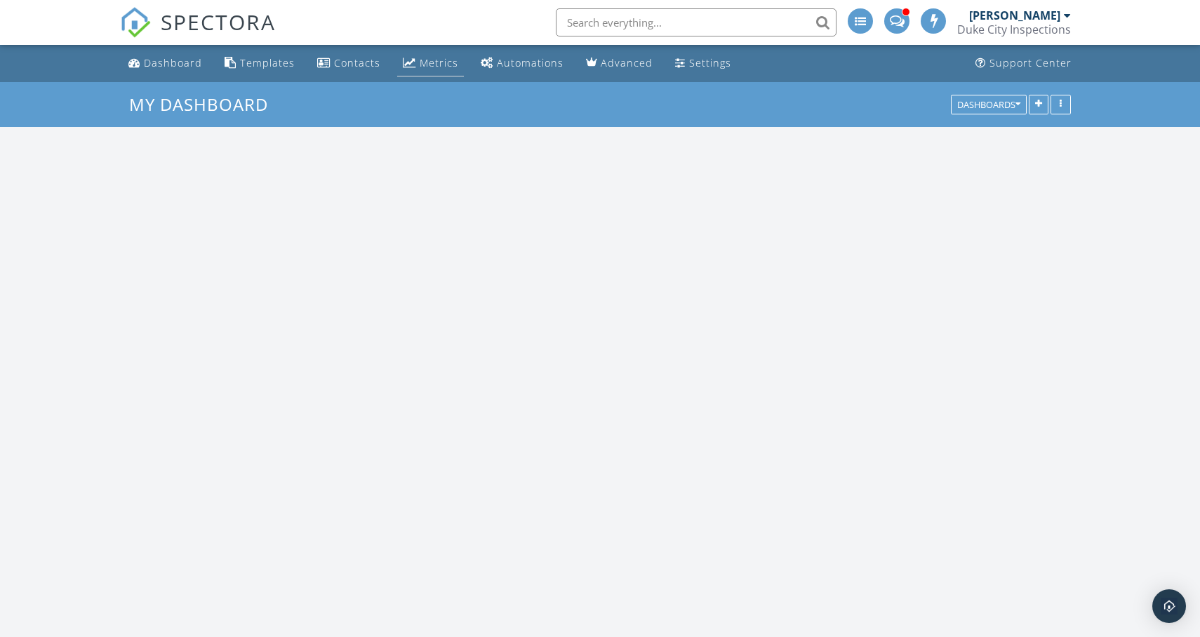
scroll to position [1138, 1201]
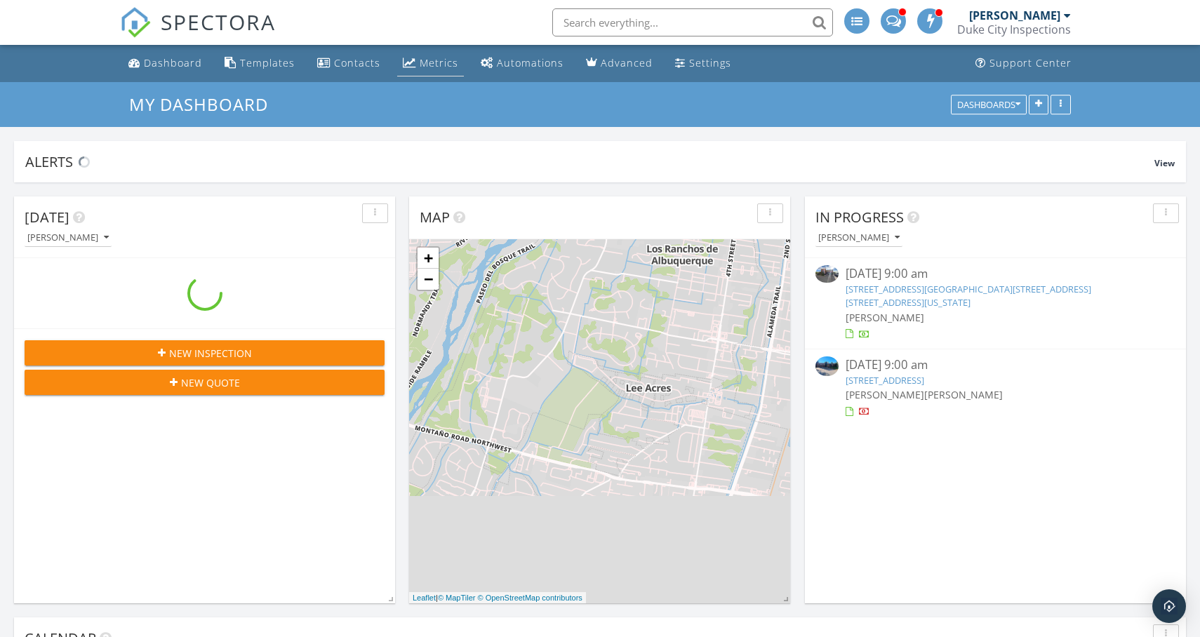
click at [433, 67] on div "Metrics" at bounding box center [439, 62] width 39 height 13
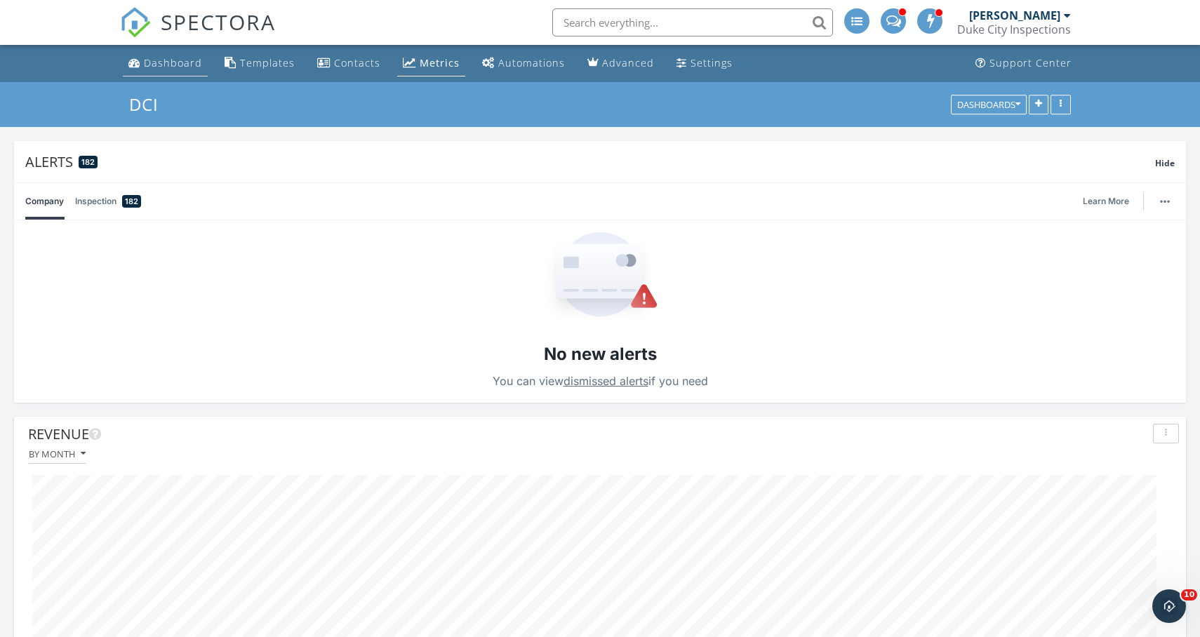
click at [141, 65] on link "Dashboard" at bounding box center [165, 64] width 85 height 26
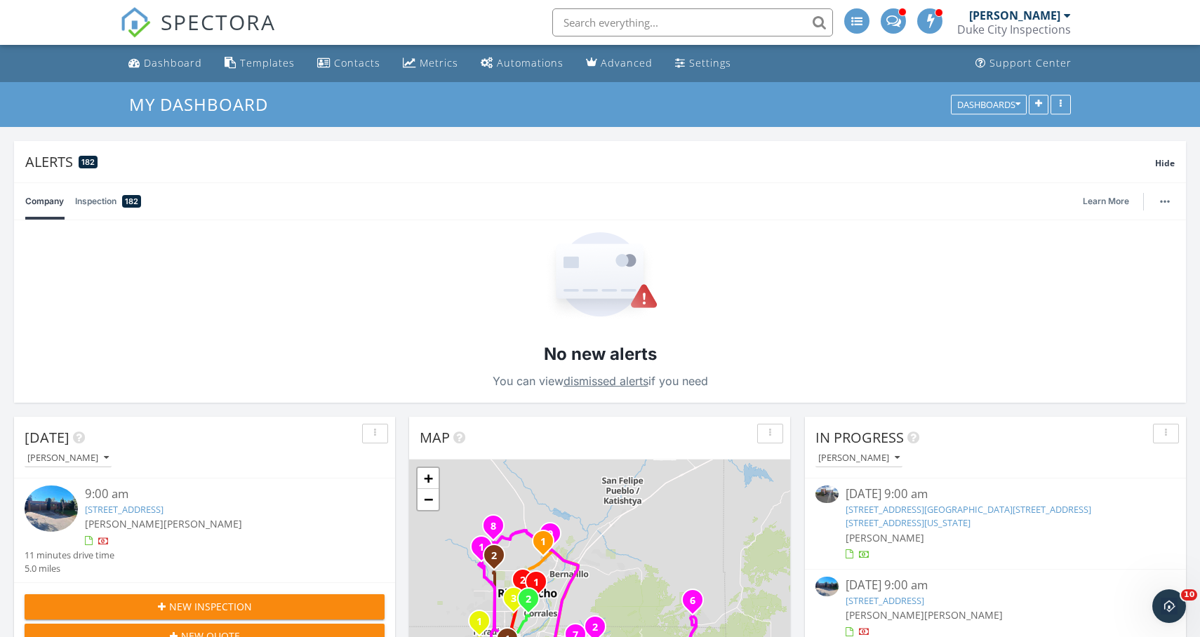
click at [164, 506] on link "[STREET_ADDRESS]" at bounding box center [124, 509] width 79 height 13
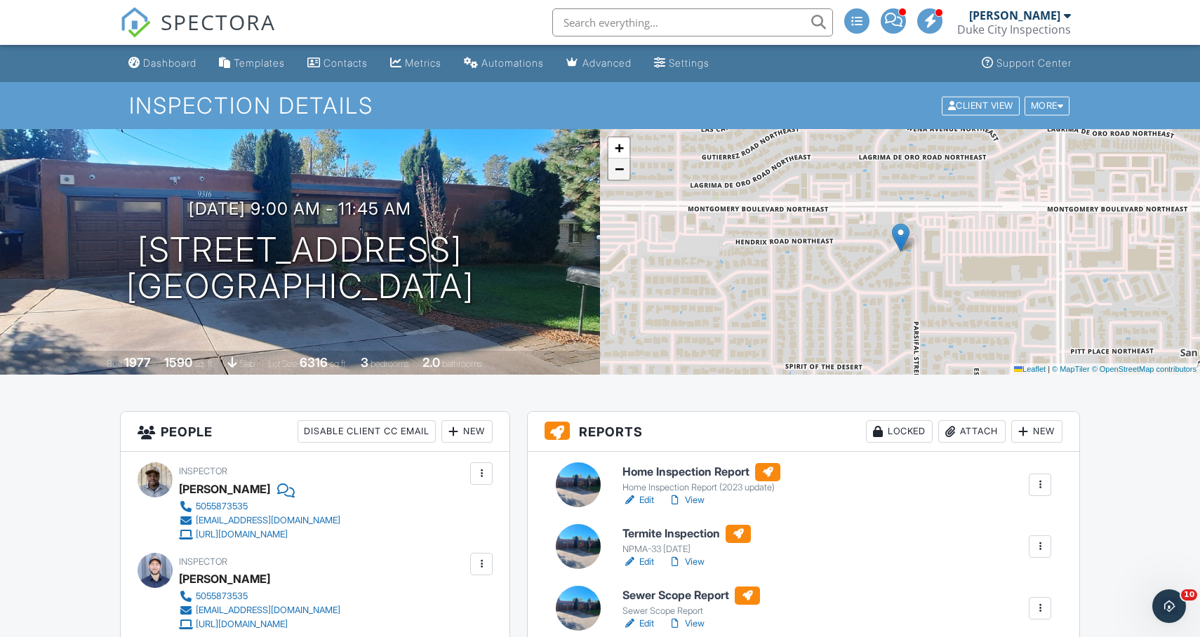
click at [625, 168] on link "−" at bounding box center [618, 169] width 21 height 21
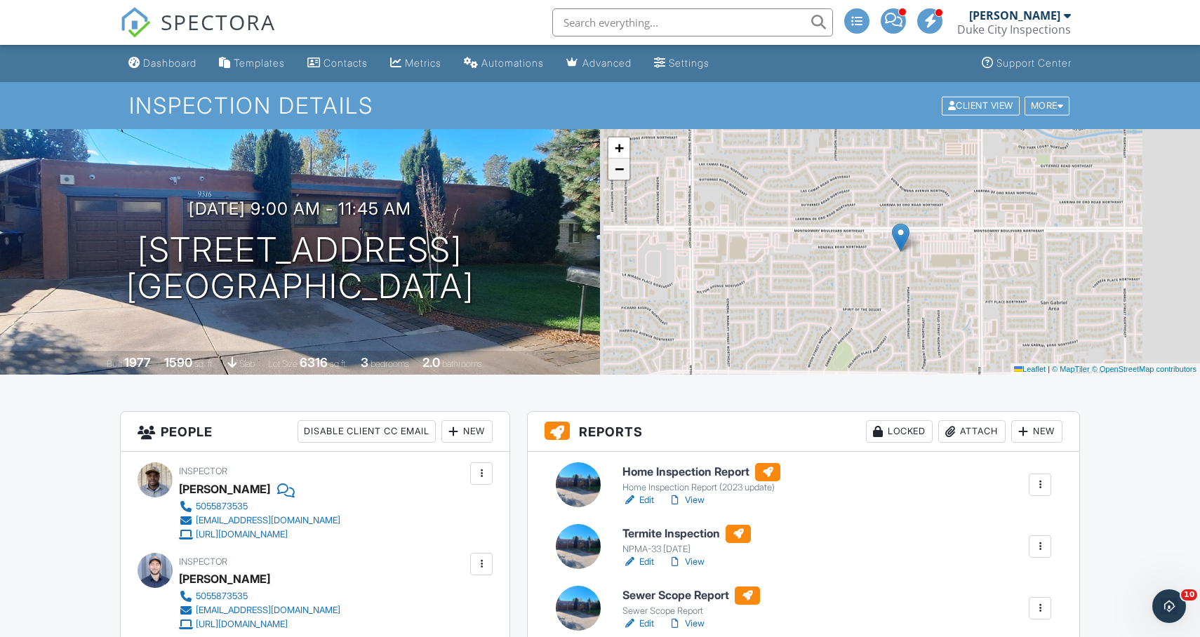
click at [625, 168] on link "−" at bounding box center [618, 169] width 21 height 21
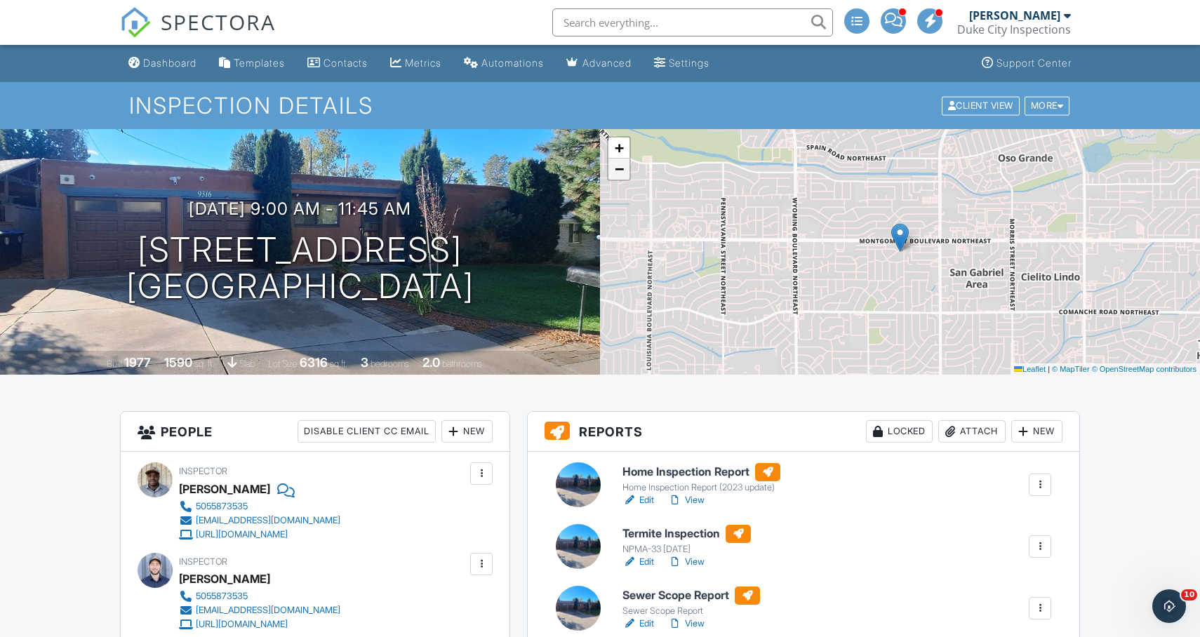
click at [625, 168] on link "−" at bounding box center [618, 169] width 21 height 21
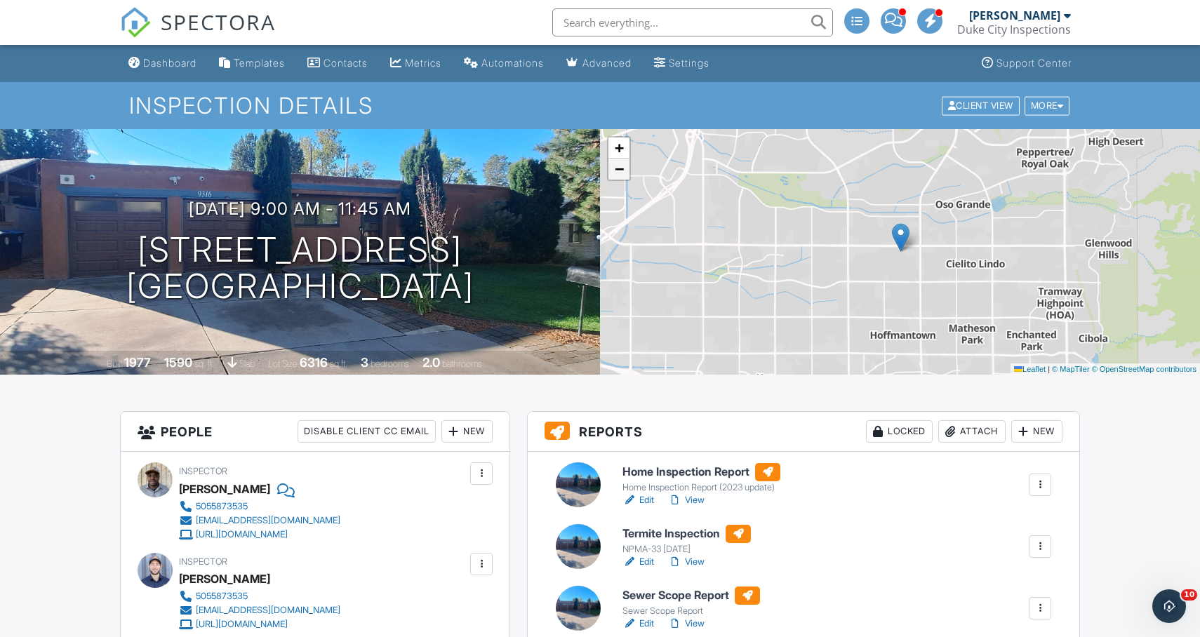
click at [625, 168] on link "−" at bounding box center [618, 169] width 21 height 21
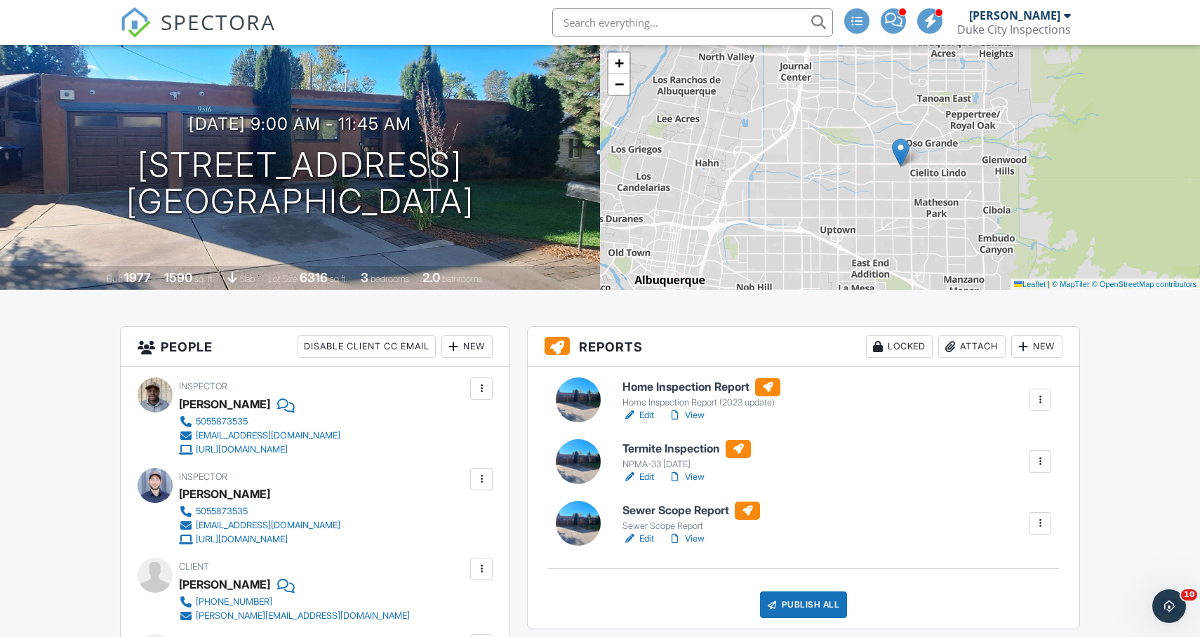
scroll to position [98, 0]
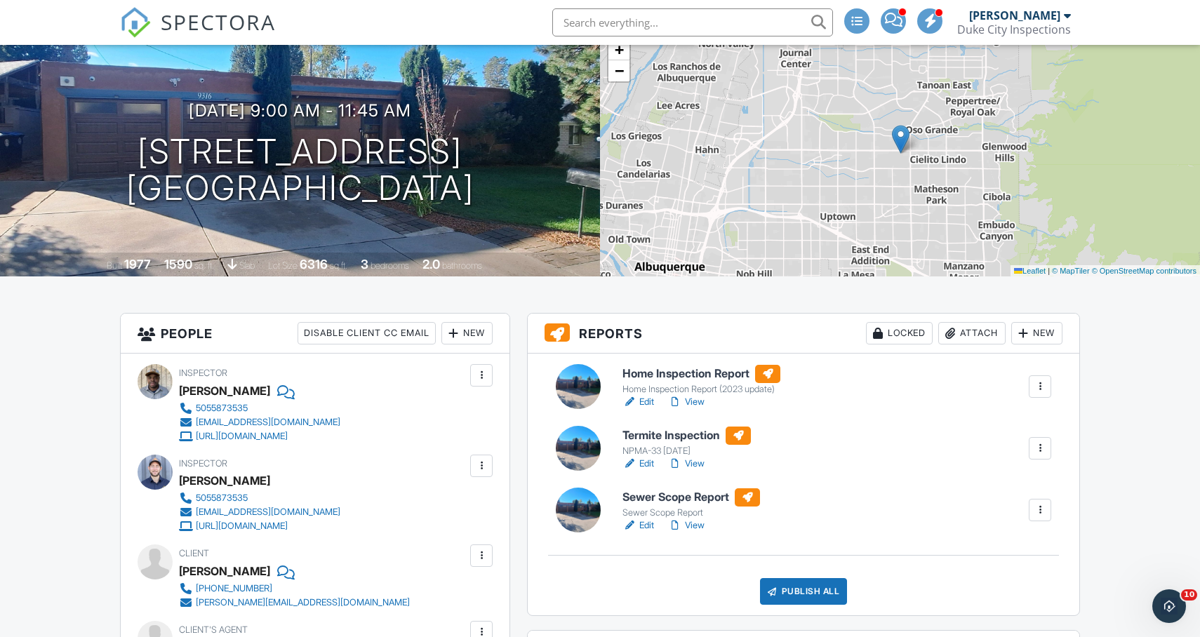
click at [685, 371] on h6 "Home Inspection Report" at bounding box center [702, 374] width 158 height 18
